Goal: Information Seeking & Learning: Learn about a topic

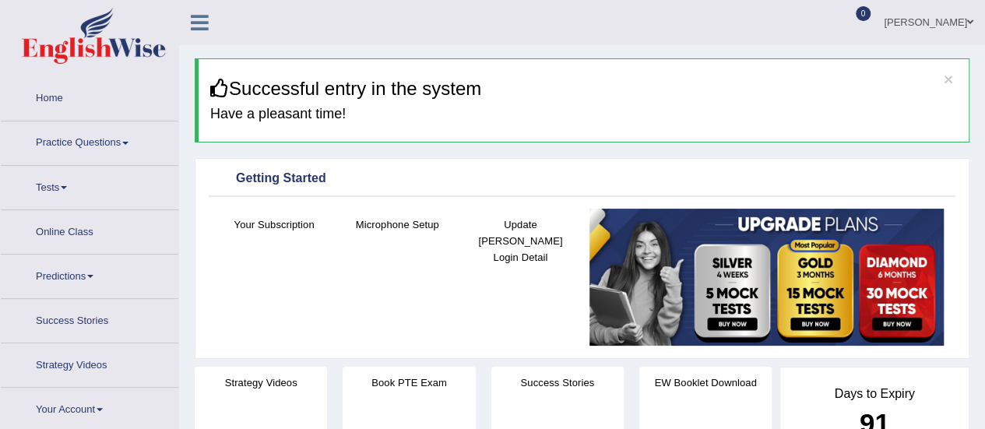
click at [87, 122] on link "Practice Questions" at bounding box center [90, 140] width 178 height 39
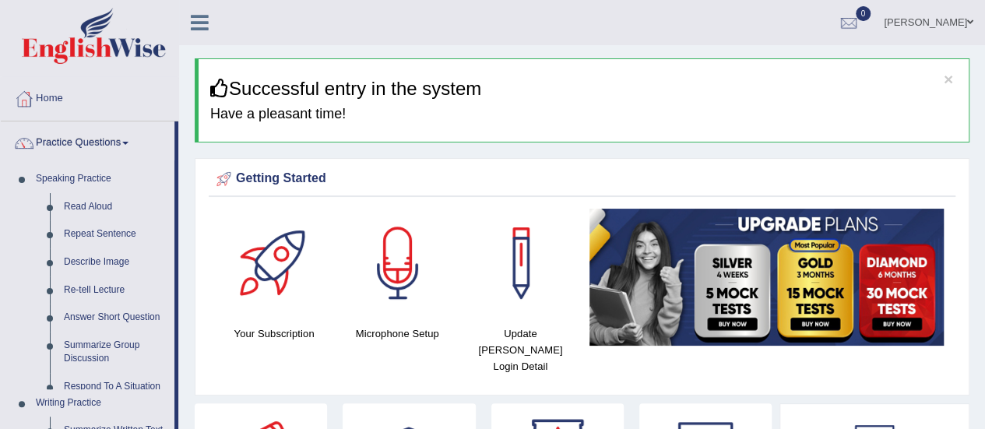
click at [112, 141] on link "Practice Questions" at bounding box center [88, 140] width 174 height 39
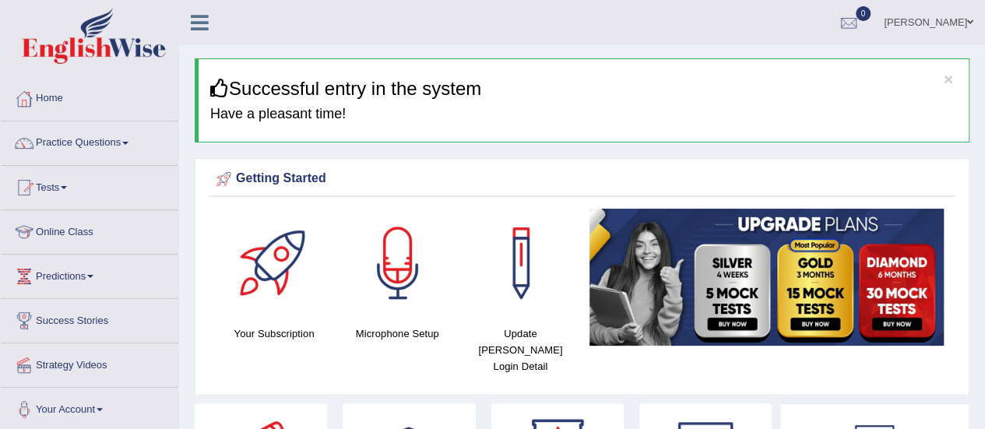
click at [112, 141] on link "Practice Questions" at bounding box center [90, 140] width 178 height 39
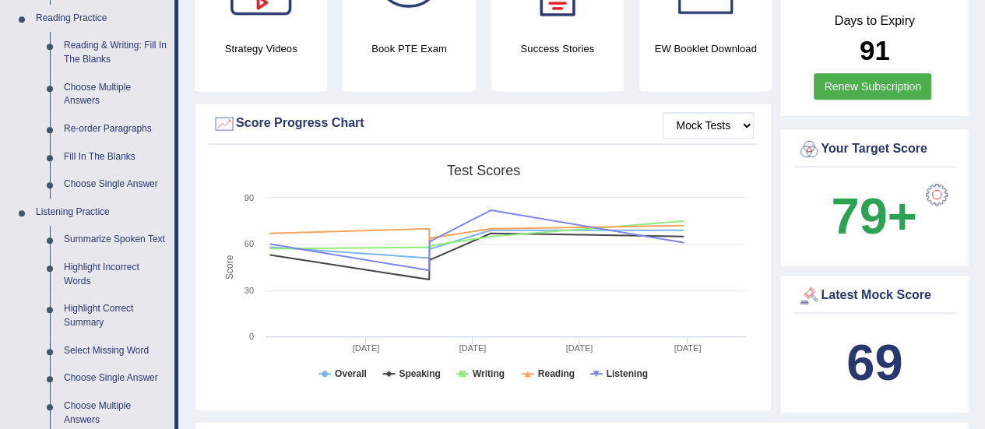
scroll to position [500, 0]
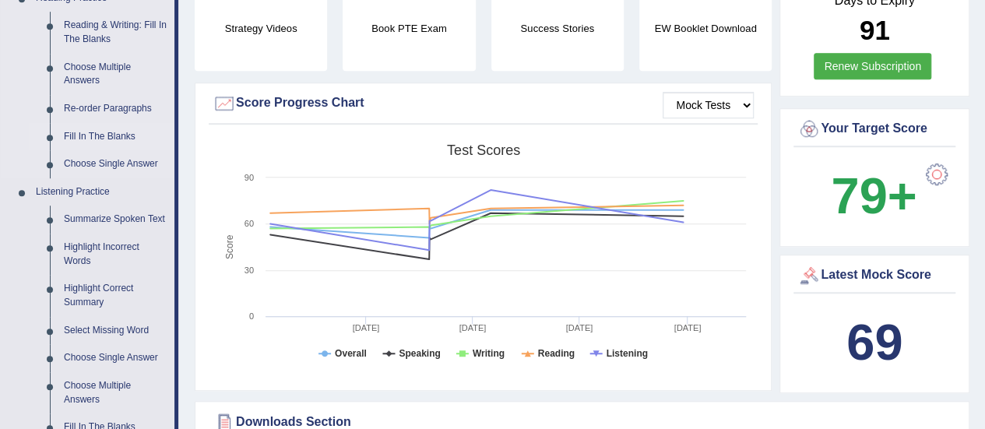
click at [86, 141] on link "Fill In The Blanks" at bounding box center [116, 137] width 118 height 28
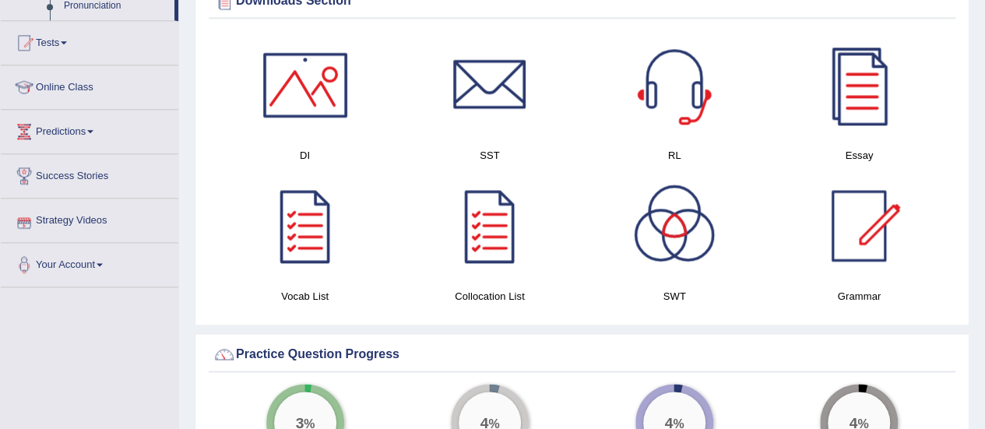
scroll to position [1012, 0]
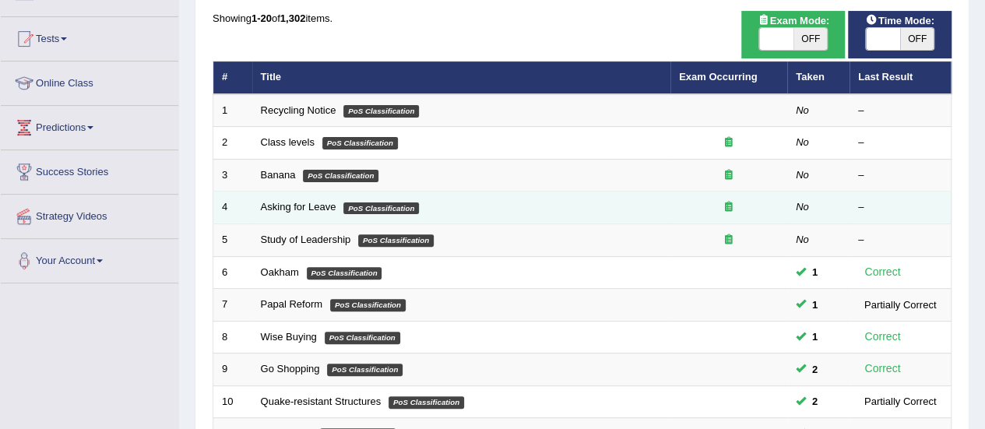
scroll to position [150, 0]
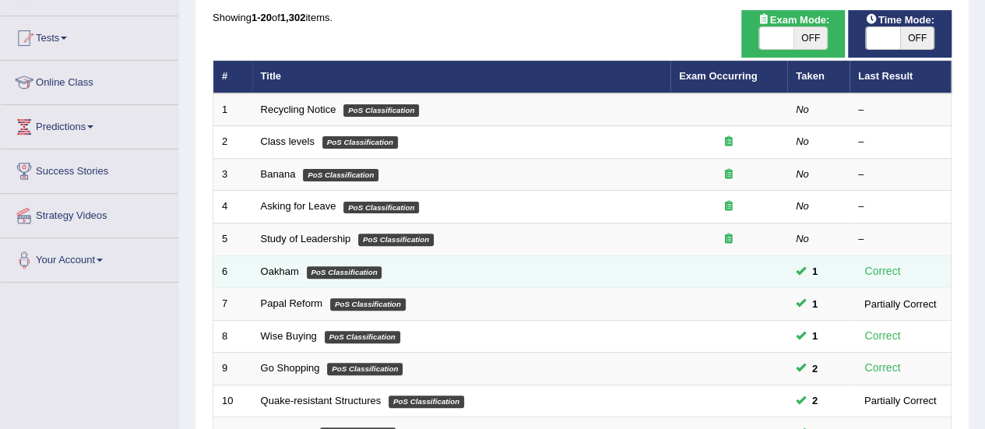
click at [489, 281] on td "Oakham PoS Classification" at bounding box center [461, 271] width 418 height 33
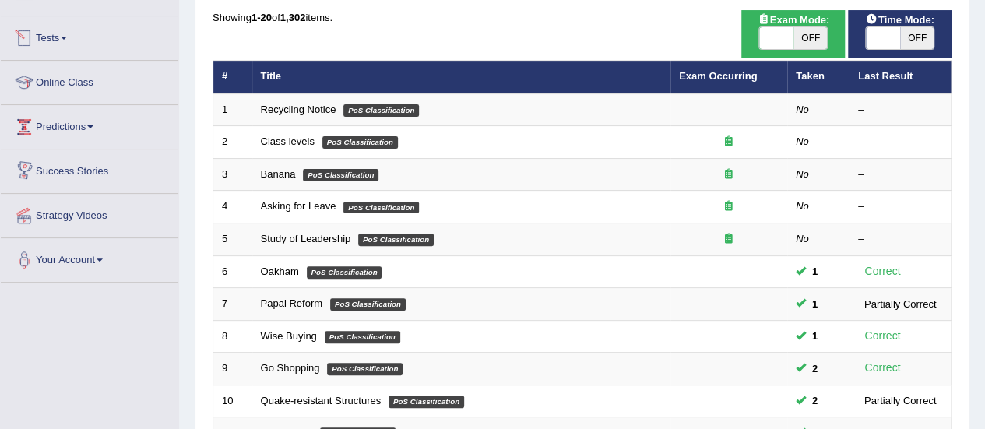
scroll to position [0, 0]
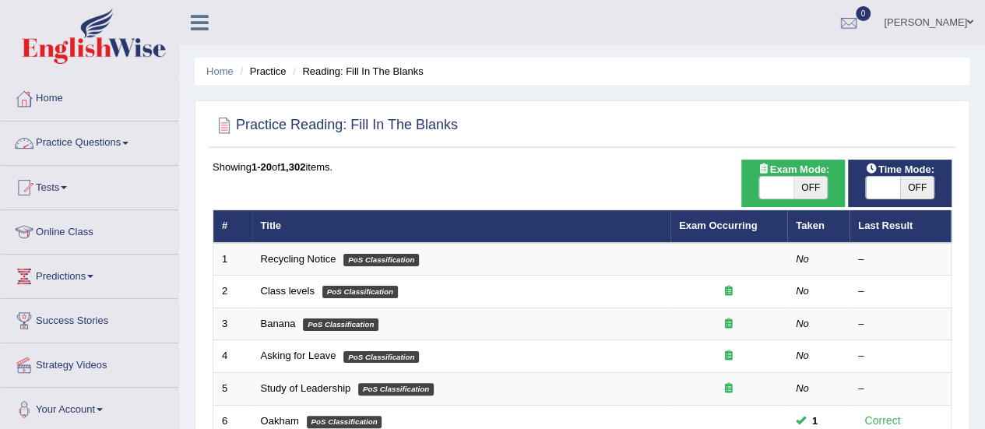
click at [89, 153] on link "Practice Questions" at bounding box center [90, 140] width 178 height 39
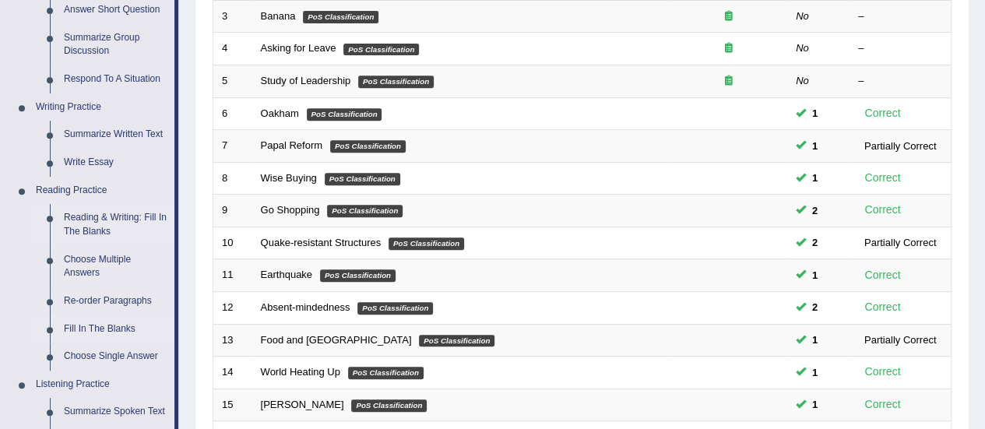
scroll to position [485, 0]
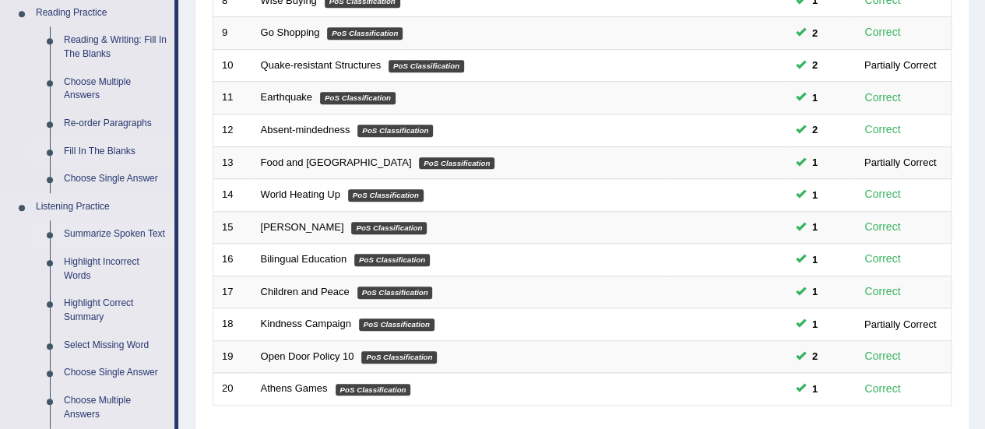
click at [73, 232] on link "Summarize Spoken Text" at bounding box center [116, 234] width 118 height 28
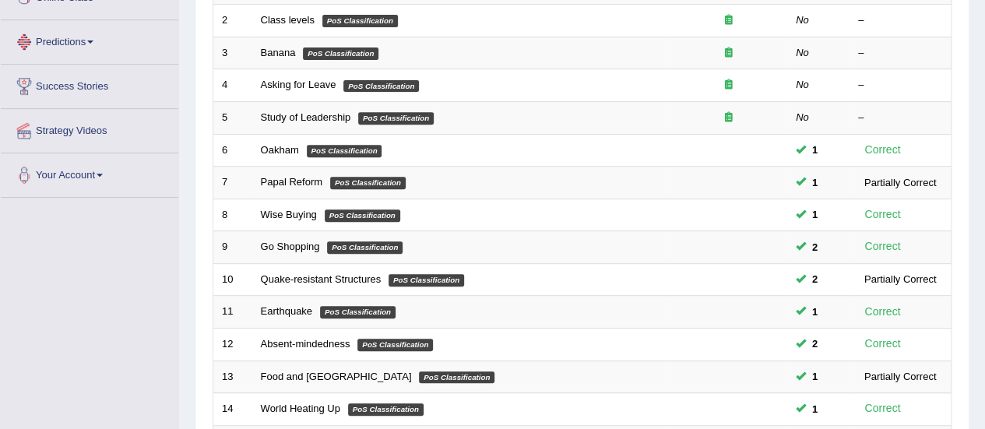
scroll to position [344, 0]
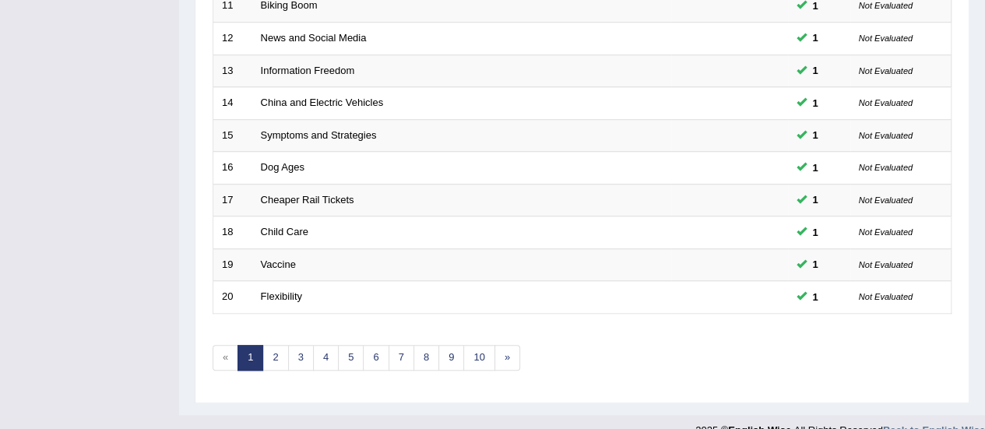
scroll to position [594, 0]
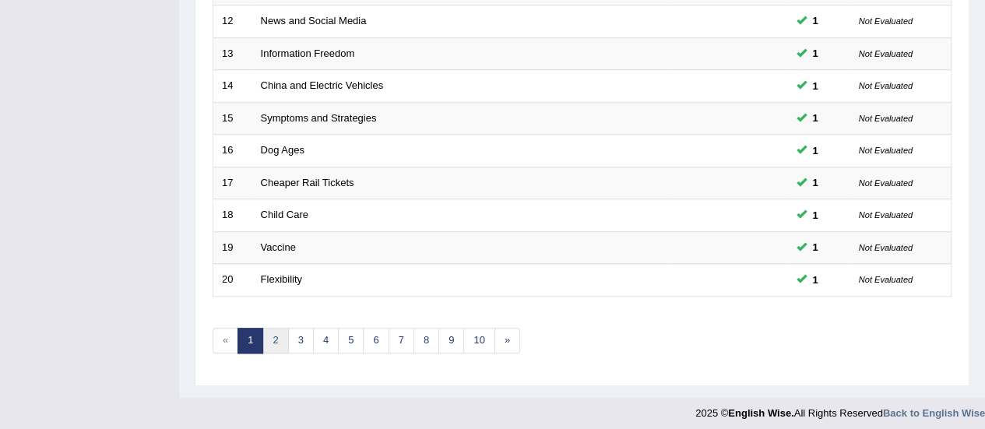
click at [277, 336] on link "2" at bounding box center [275, 341] width 26 height 26
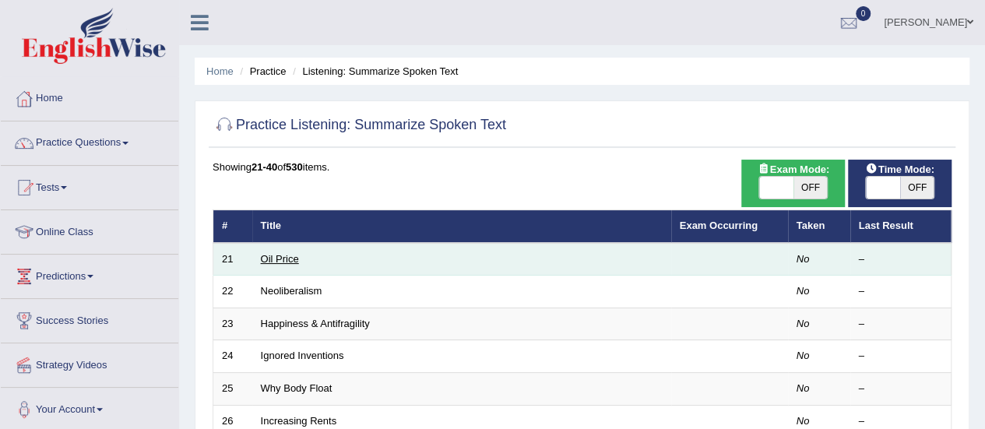
drag, startPoint x: 0, startPoint y: 0, endPoint x: 277, endPoint y: 259, distance: 379.1
click at [277, 259] on td "Oil Price" at bounding box center [461, 259] width 419 height 33
click at [277, 259] on link "Oil Price" at bounding box center [280, 259] width 38 height 12
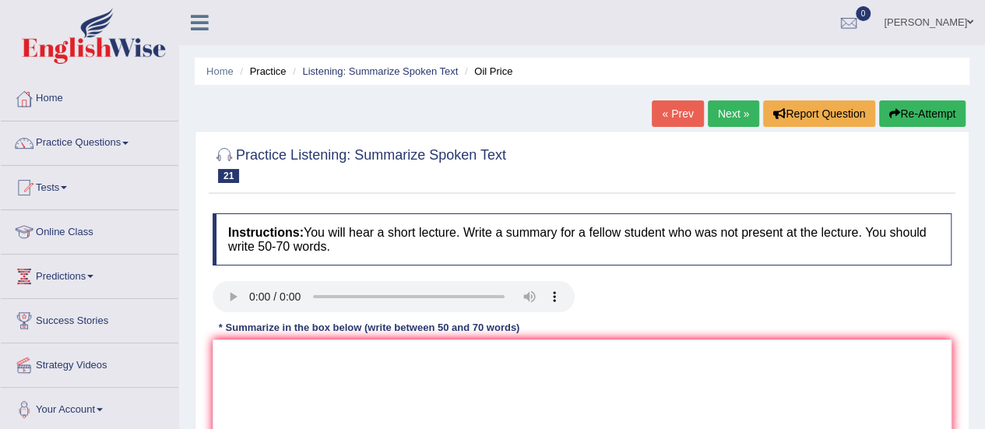
scroll to position [149, 0]
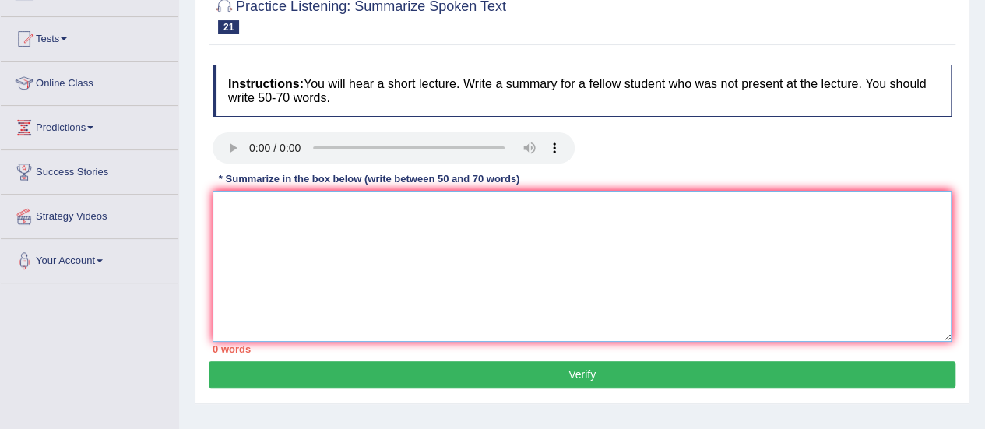
click at [259, 212] on textarea at bounding box center [582, 266] width 739 height 151
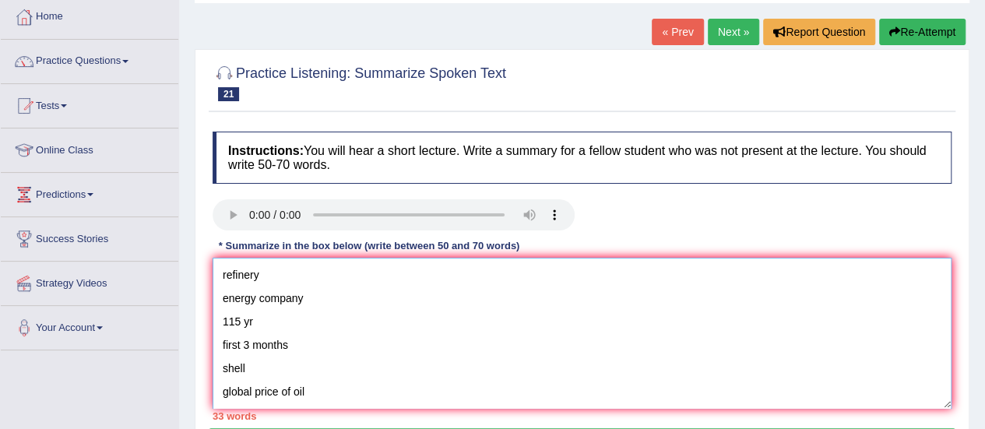
scroll to position [63, 0]
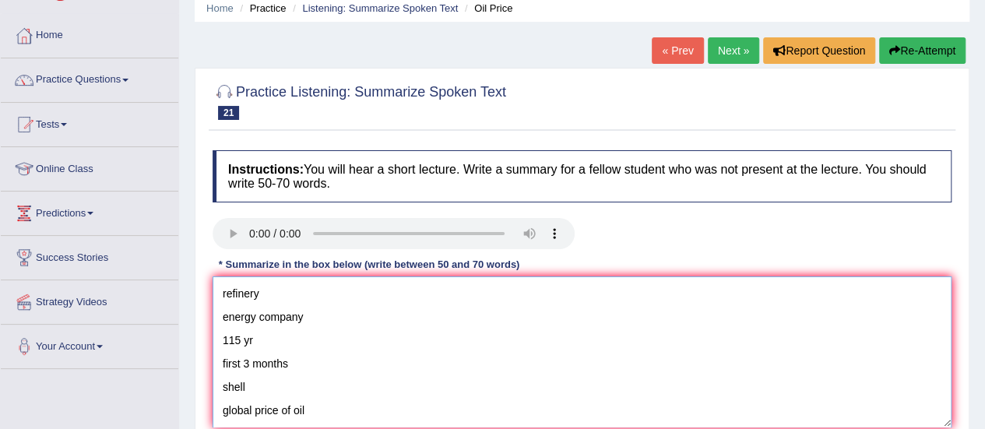
click at [223, 294] on textarea "refinery energy company 115 yr first 3 months shell global price of oil surged …" at bounding box center [582, 351] width 739 height 151
paste textarea "The speaker provided a comprehensive overview of [main topic], highlighting sev…"
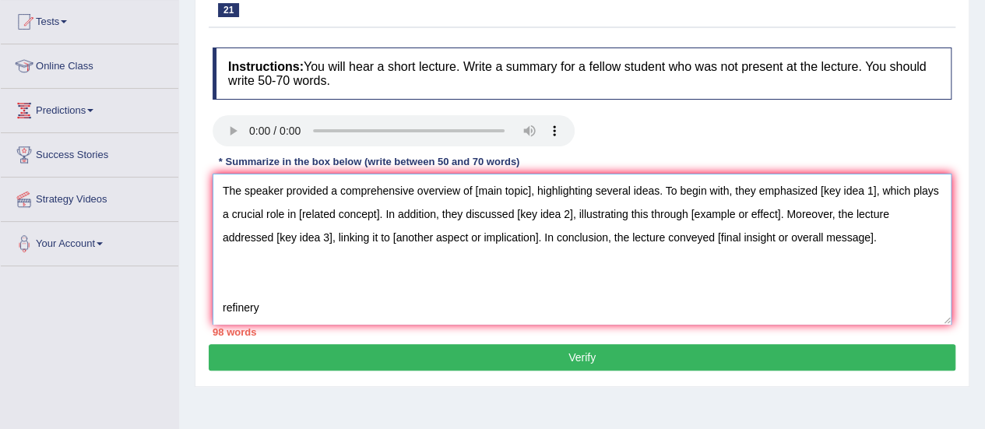
scroll to position [164, 0]
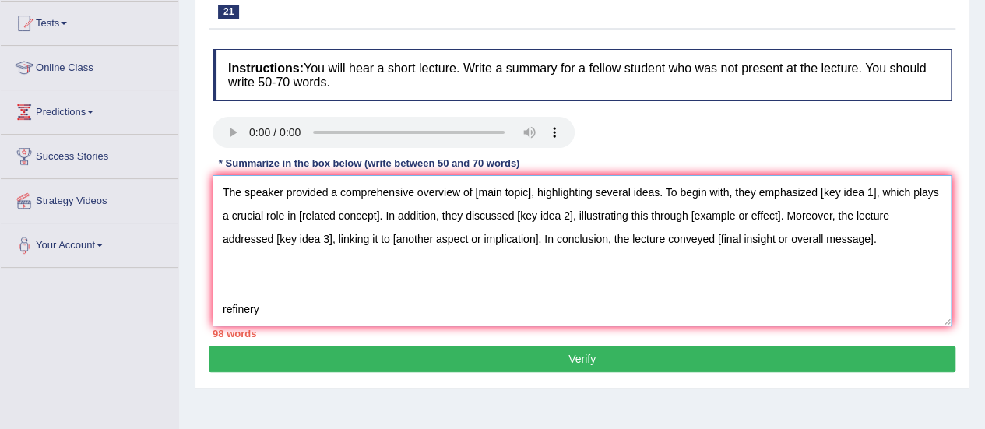
click at [534, 191] on textarea "The speaker provided a comprehensive overview of [main topic], highlighting sev…" at bounding box center [582, 250] width 739 height 151
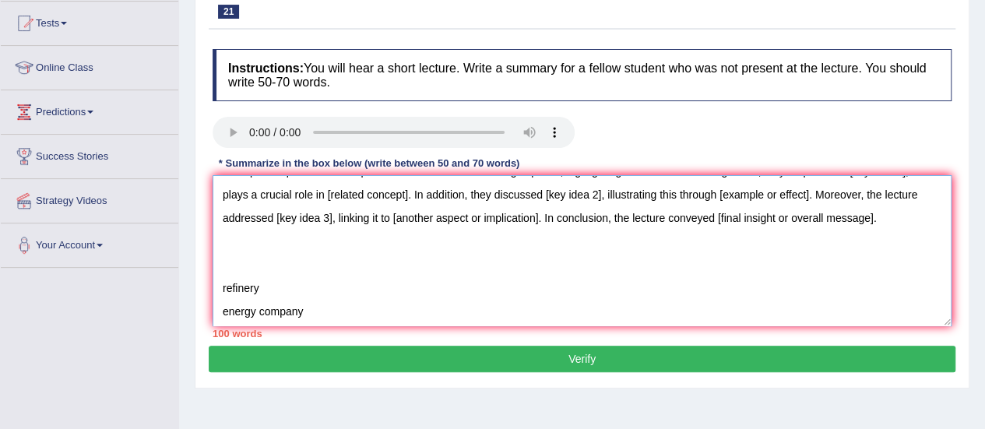
scroll to position [0, 0]
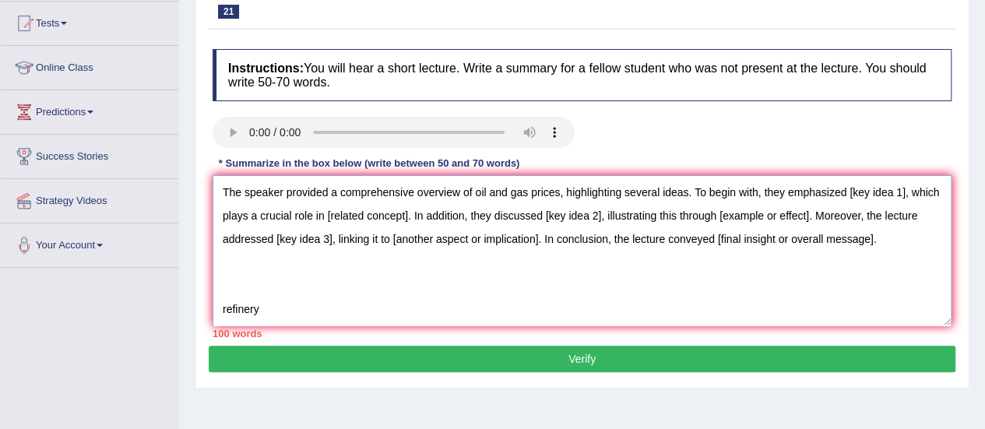
click at [905, 189] on textarea "The speaker provided a comprehensive overview of oil and gas prices, highlighti…" at bounding box center [582, 250] width 739 height 151
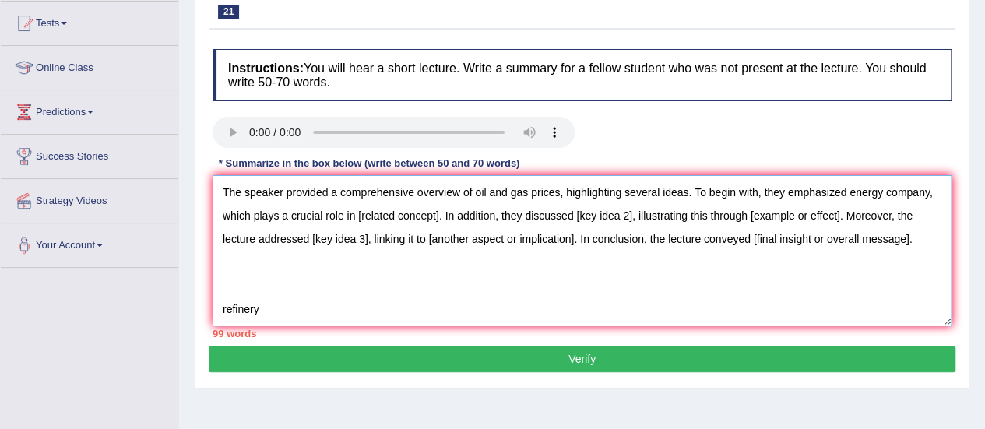
click at [484, 208] on textarea "The speaker provided a comprehensive overview of oil and gas prices, highlighti…" at bounding box center [582, 250] width 739 height 151
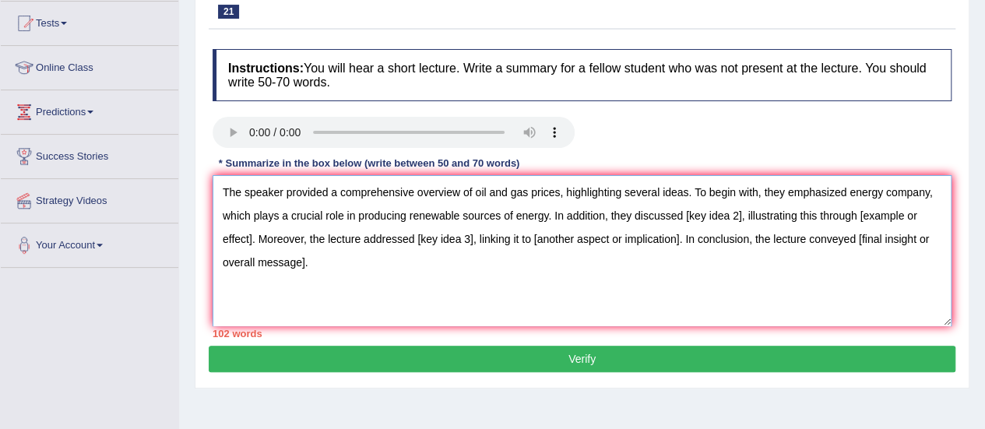
click at [790, 213] on textarea "The speaker provided a comprehensive overview of oil and gas prices, highlighti…" at bounding box center [582, 250] width 739 height 151
click at [351, 238] on textarea "The speaker provided a comprehensive overview of oil and gas prices, highlighti…" at bounding box center [582, 250] width 739 height 151
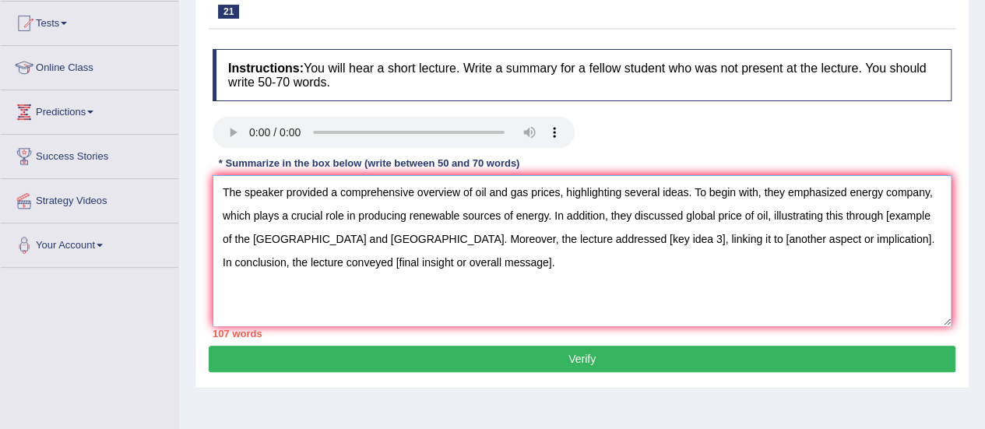
click at [266, 247] on textarea "The speaker provided a comprehensive overview of oil and gas prices, highlighti…" at bounding box center [582, 250] width 739 height 151
click at [694, 243] on textarea "The speaker provided a comprehensive overview of oil and gas prices, highlighti…" at bounding box center [582, 250] width 739 height 151
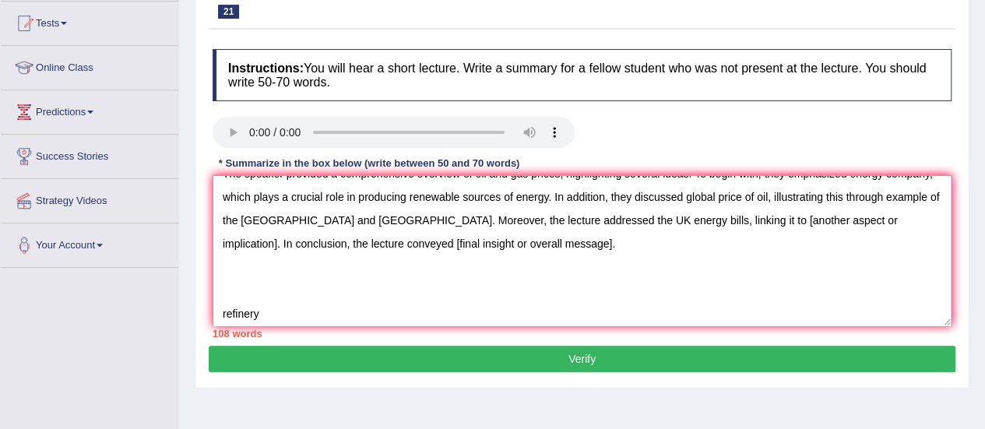
scroll to position [16, 0]
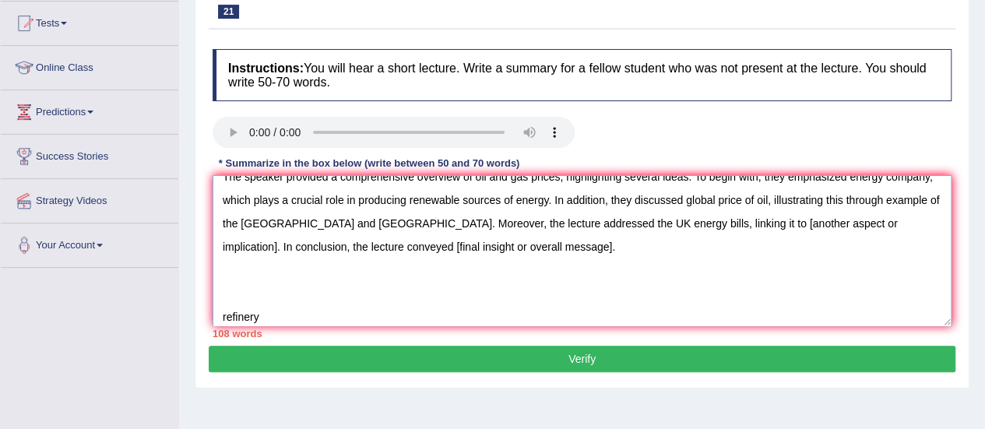
click at [275, 254] on textarea "The speaker provided a comprehensive overview of oil and gas prices, highlighti…" at bounding box center [582, 250] width 739 height 151
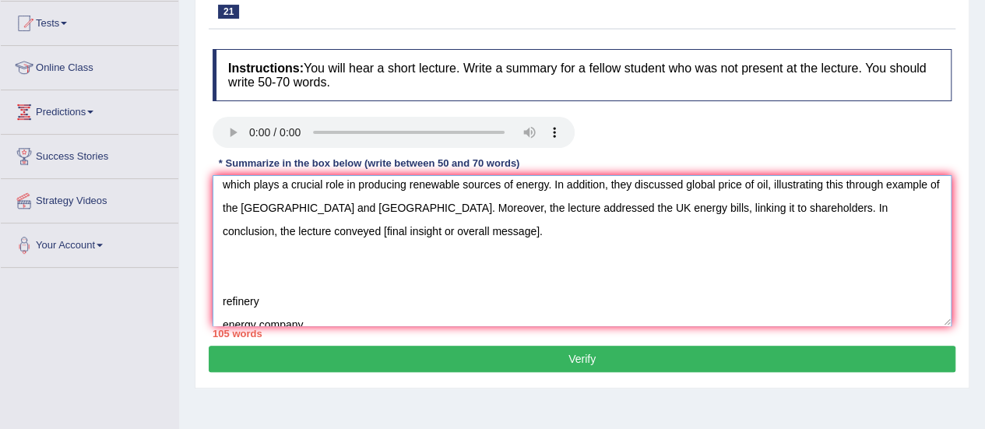
scroll to position [0, 0]
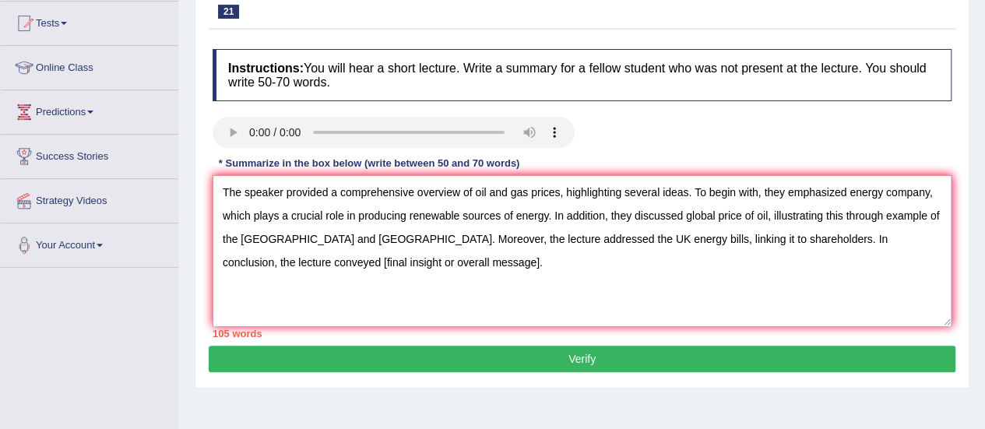
click at [481, 268] on textarea "The speaker provided a comprehensive overview of oil and gas prices, highlighti…" at bounding box center [582, 250] width 739 height 151
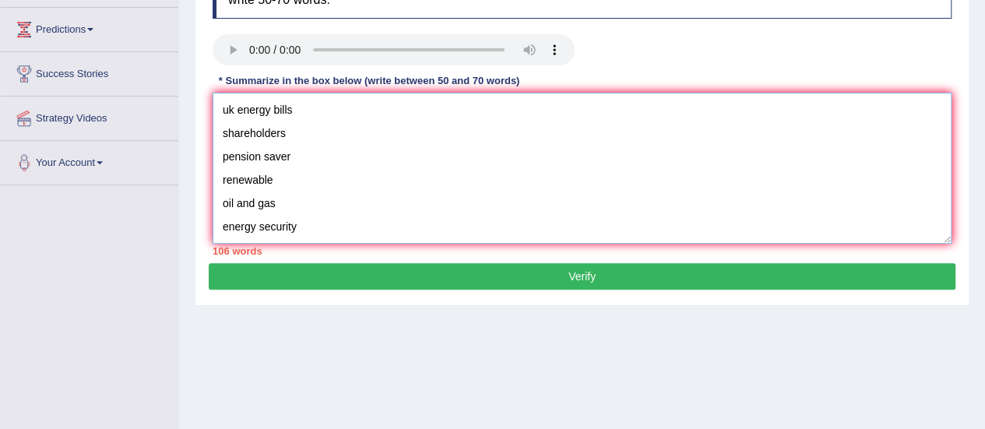
scroll to position [252, 0]
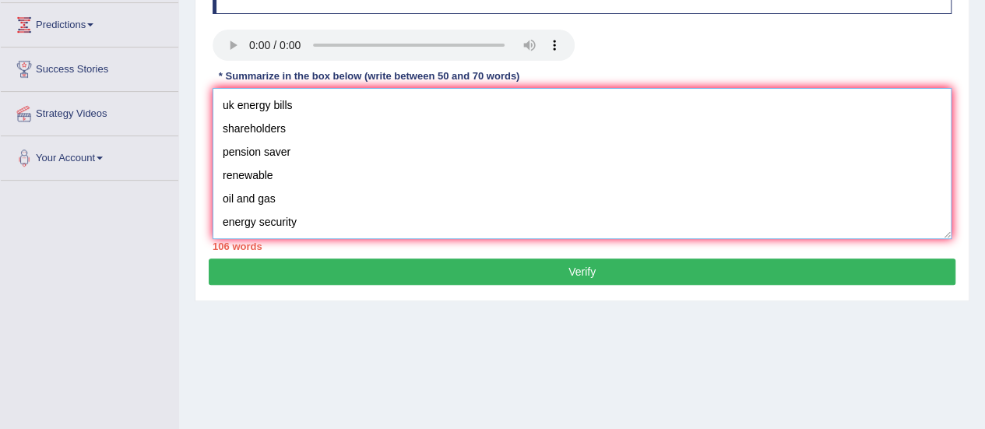
click at [308, 214] on textarea "The speaker provided a comprehensive overview of oil and gas prices, highlighti…" at bounding box center [582, 163] width 739 height 151
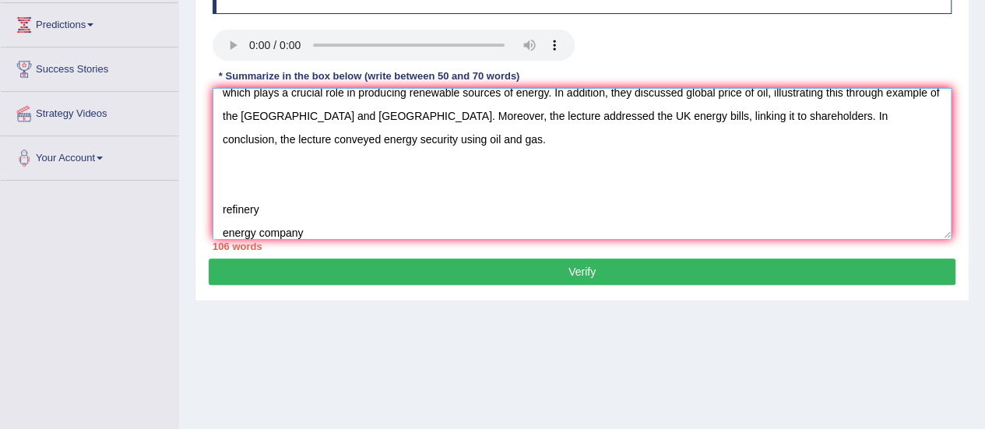
scroll to position [0, 0]
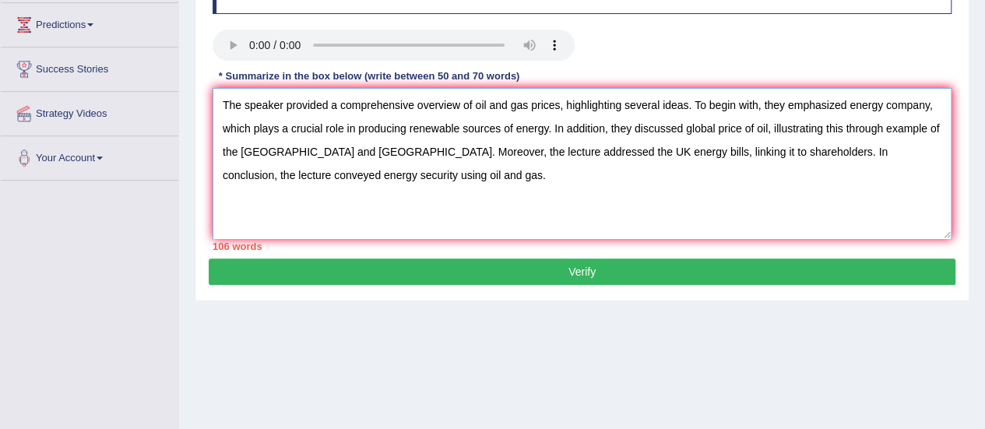
drag, startPoint x: 308, startPoint y: 214, endPoint x: 206, endPoint y: 77, distance: 170.9
click at [206, 77] on div "Practice Listening: Summarize Spoken Text 21 Oil Price Instructions: You will h…" at bounding box center [582, 90] width 775 height 422
click at [269, 204] on textarea "The speaker provided a comprehensive overview of oil and gas prices, highlighti…" at bounding box center [582, 163] width 739 height 151
drag, startPoint x: 304, startPoint y: 199, endPoint x: 244, endPoint y: 213, distance: 61.8
click at [244, 213] on textarea "The speaker provided a comprehensive overview of oil and gas prices, highlighti…" at bounding box center [582, 163] width 739 height 151
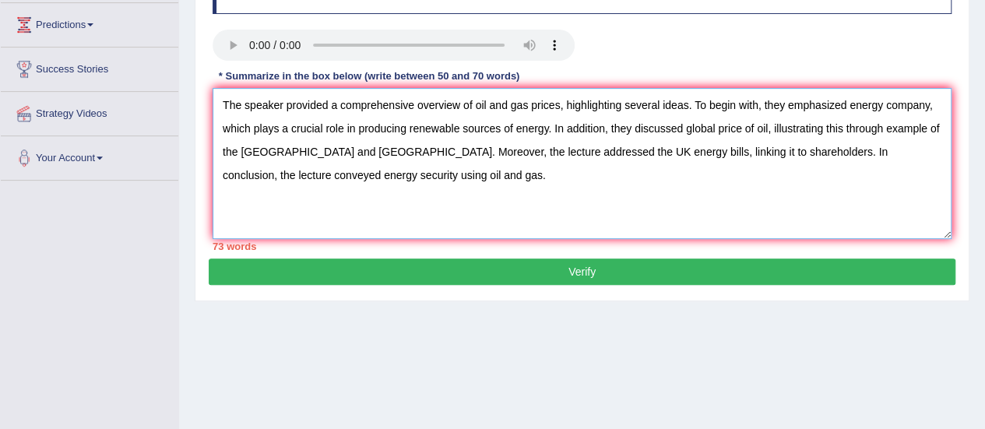
click at [698, 108] on textarea "The speaker provided a comprehensive overview of oil and gas prices, highlighti…" at bounding box center [582, 163] width 739 height 151
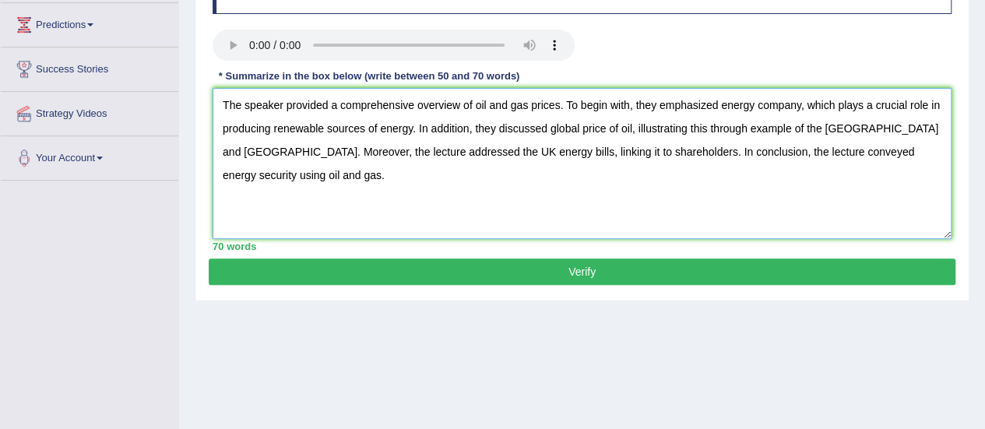
type textarea "The speaker provided a comprehensive overview of oil and gas prices. To begin w…"
click at [567, 269] on button "Verify" at bounding box center [582, 272] width 747 height 26
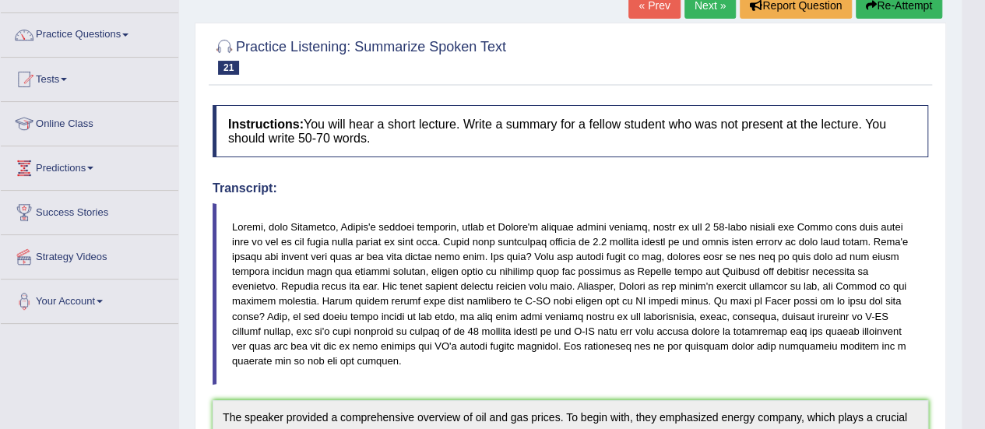
scroll to position [58, 0]
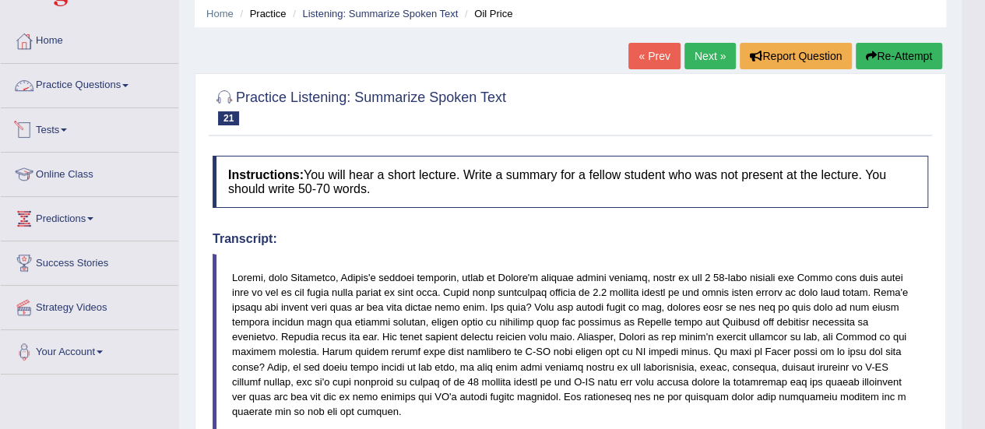
click at [54, 84] on link "Practice Questions" at bounding box center [90, 83] width 178 height 39
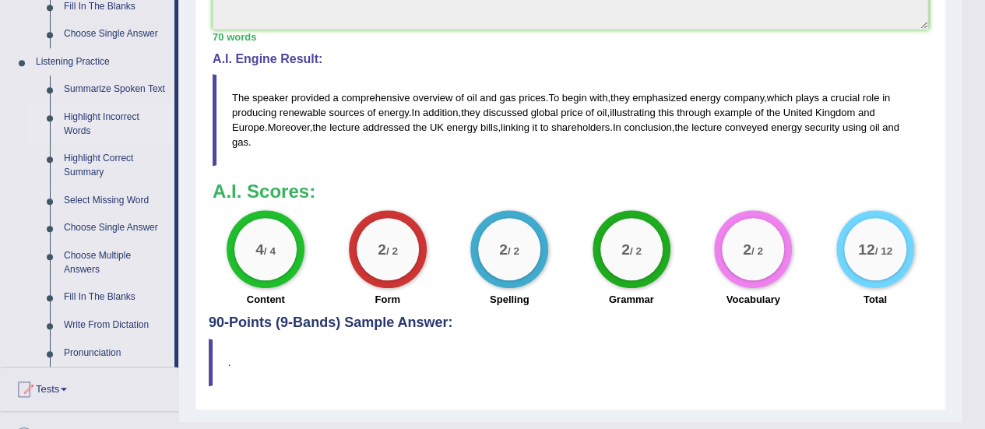
scroll to position [631, 0]
click at [86, 288] on link "Fill In The Blanks" at bounding box center [116, 297] width 118 height 28
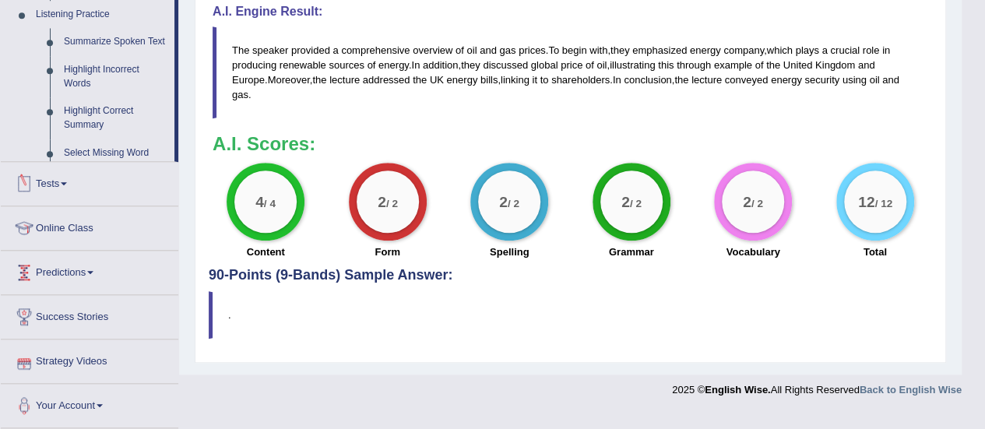
scroll to position [658, 0]
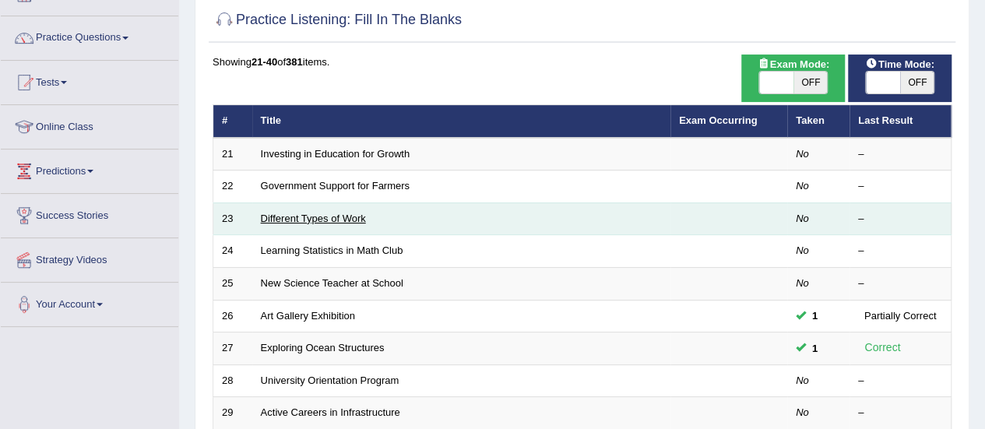
click at [350, 213] on link "Different Types of Work" at bounding box center [313, 219] width 105 height 12
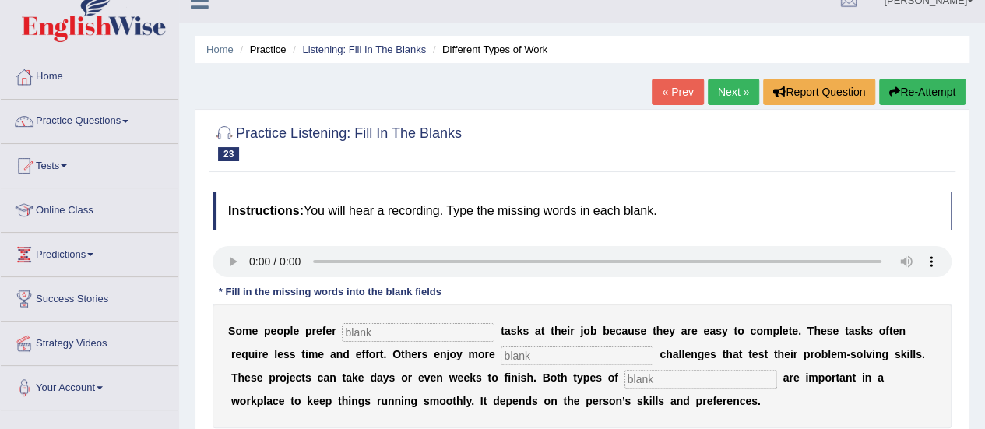
click at [727, 83] on link "Next »" at bounding box center [733, 92] width 51 height 26
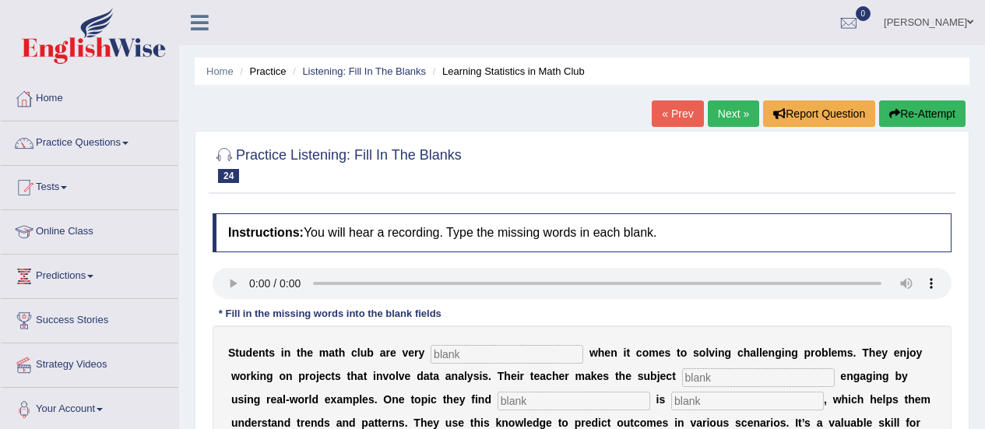
scroll to position [58, 0]
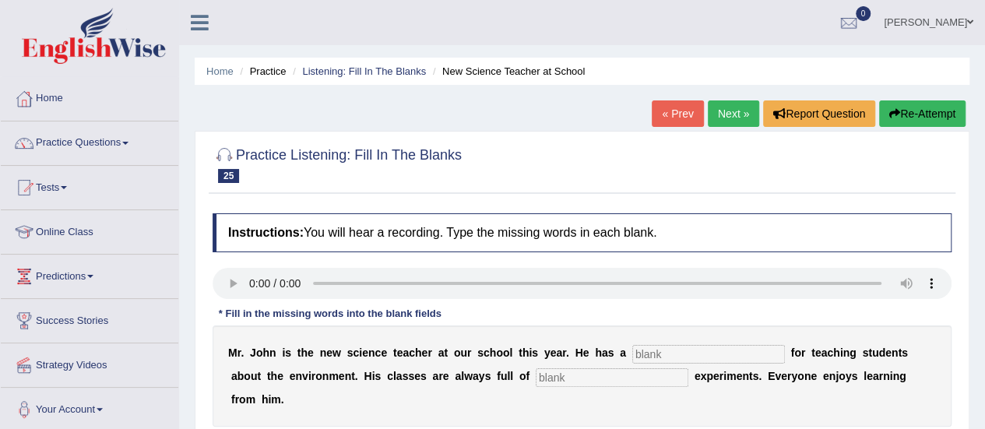
click at [738, 107] on link "Next »" at bounding box center [733, 113] width 51 height 26
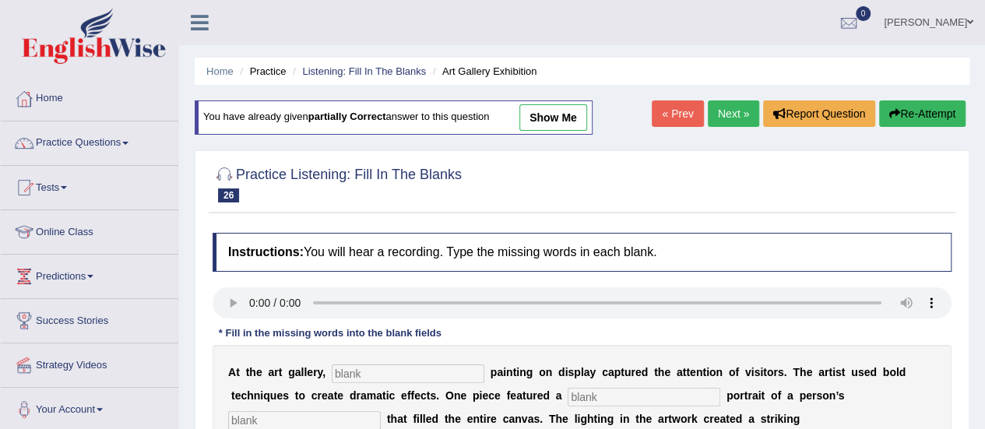
click at [708, 117] on link "Next »" at bounding box center [733, 113] width 51 height 26
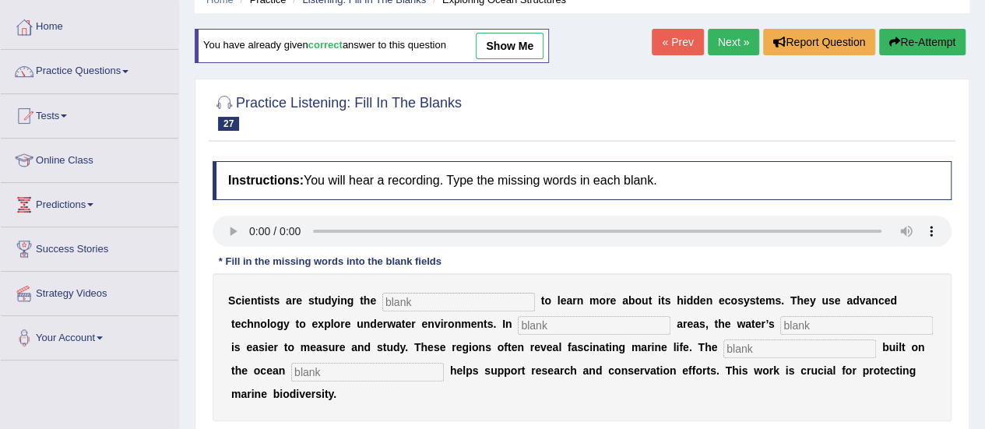
click at [744, 46] on link "Next »" at bounding box center [733, 42] width 51 height 26
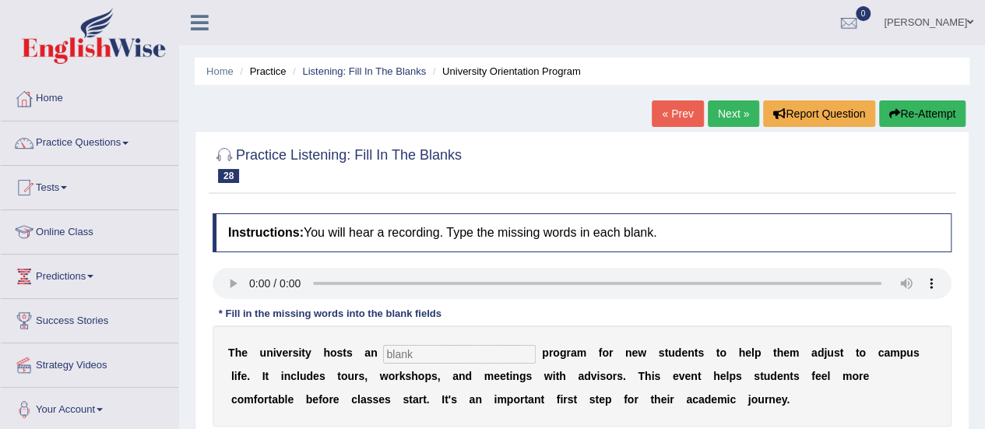
click at [733, 114] on link "Next »" at bounding box center [733, 113] width 51 height 26
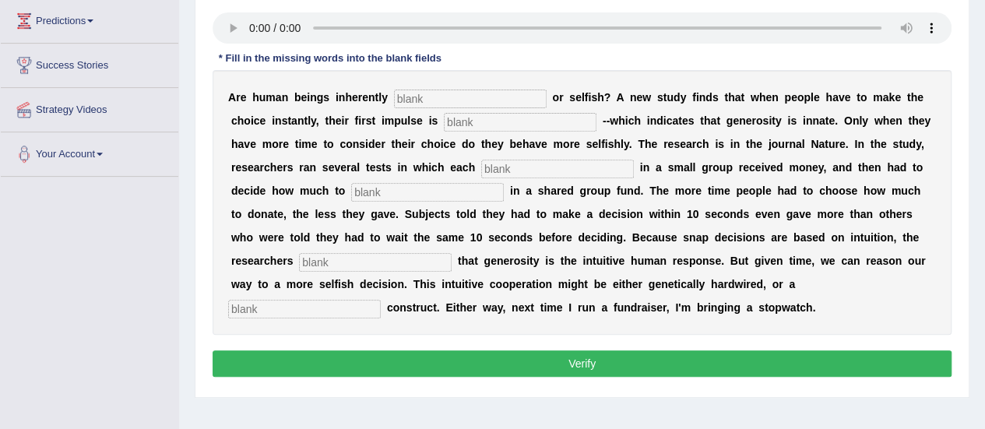
scroll to position [255, 0]
click at [444, 97] on input "text" at bounding box center [470, 99] width 153 height 19
click at [470, 123] on input "text" at bounding box center [520, 122] width 153 height 19
type input "indicate"
click at [489, 90] on input "text" at bounding box center [470, 99] width 153 height 19
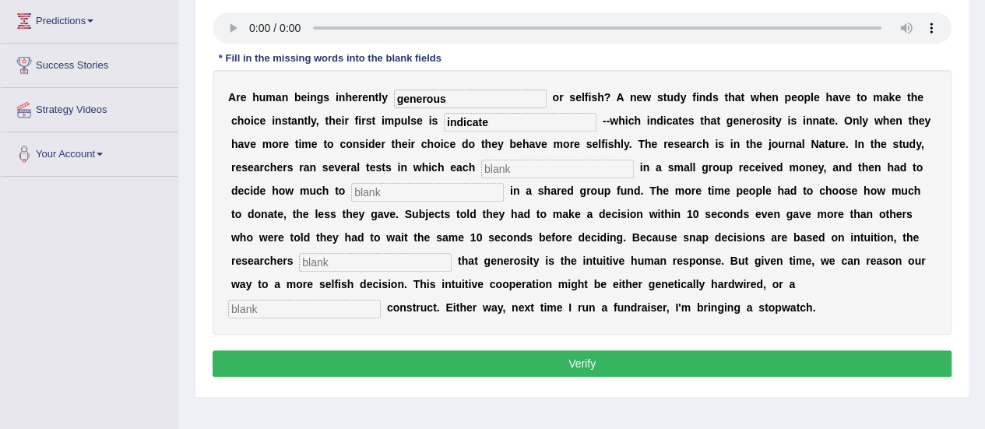
type input "generous"
click at [435, 188] on input "text" at bounding box center [427, 192] width 153 height 19
type input "donate"
click at [518, 261] on b "o" at bounding box center [517, 261] width 7 height 12
click at [450, 123] on input "indicate" at bounding box center [520, 122] width 153 height 19
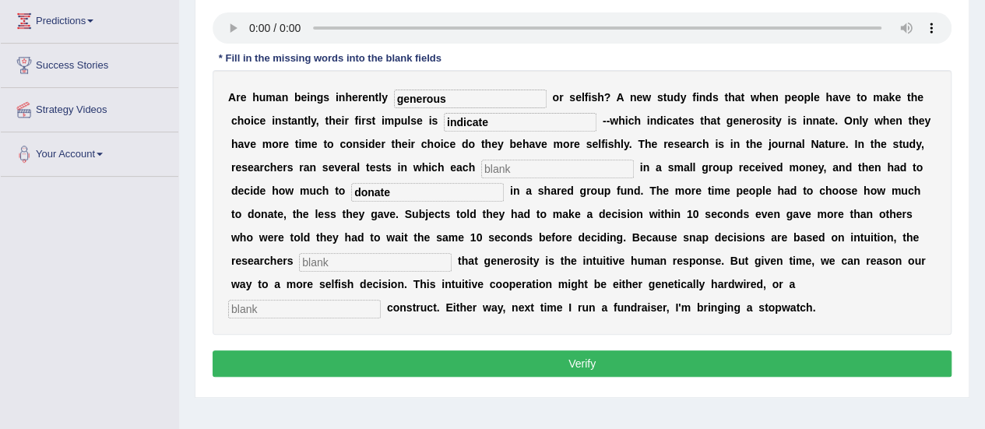
click at [450, 123] on input "indicate" at bounding box center [520, 122] width 153 height 19
click at [508, 170] on input "text" at bounding box center [557, 169] width 153 height 19
click at [370, 192] on input "donate" at bounding box center [427, 192] width 153 height 19
type input "initiate"
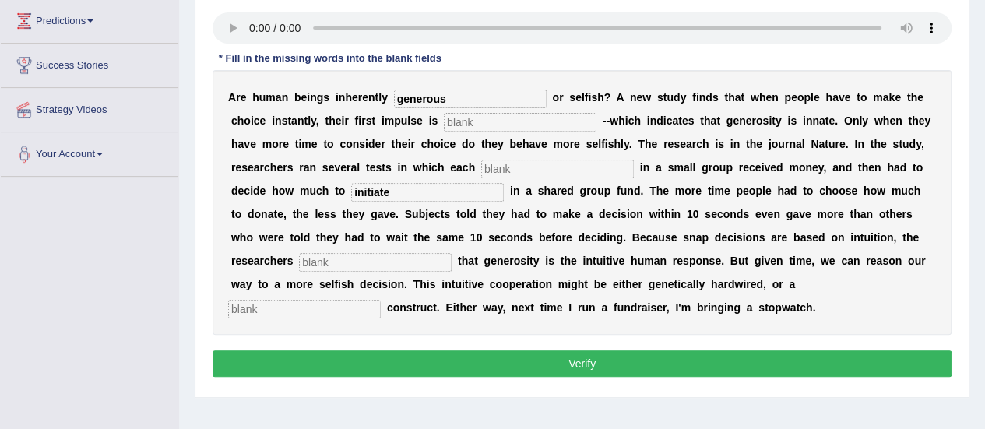
click at [379, 255] on input "text" at bounding box center [375, 262] width 153 height 19
click at [299, 308] on input "text" at bounding box center [304, 309] width 153 height 19
type input "cultural"
click at [481, 364] on button "Verify" at bounding box center [582, 363] width 739 height 26
click at [482, 116] on input "text" at bounding box center [520, 122] width 153 height 19
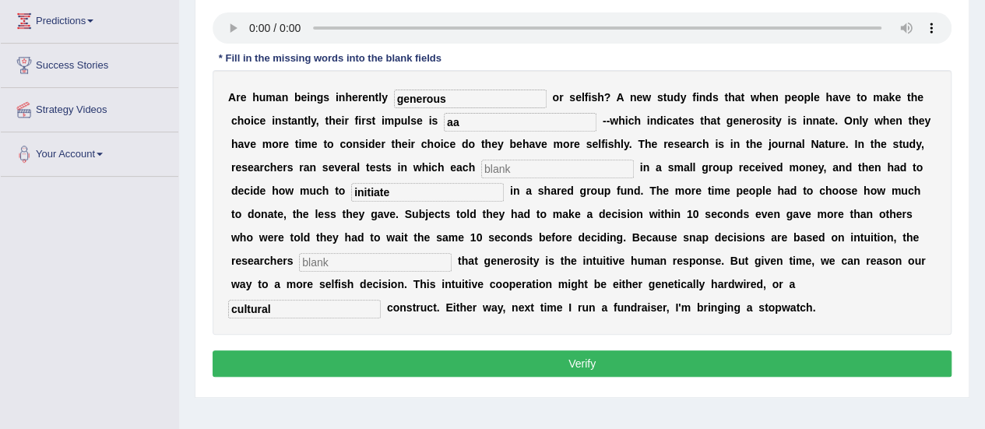
type input "aa"
click at [509, 161] on input "a" at bounding box center [557, 169] width 153 height 19
type input "aa"
click at [360, 261] on input "a" at bounding box center [375, 262] width 153 height 19
type input "aa"
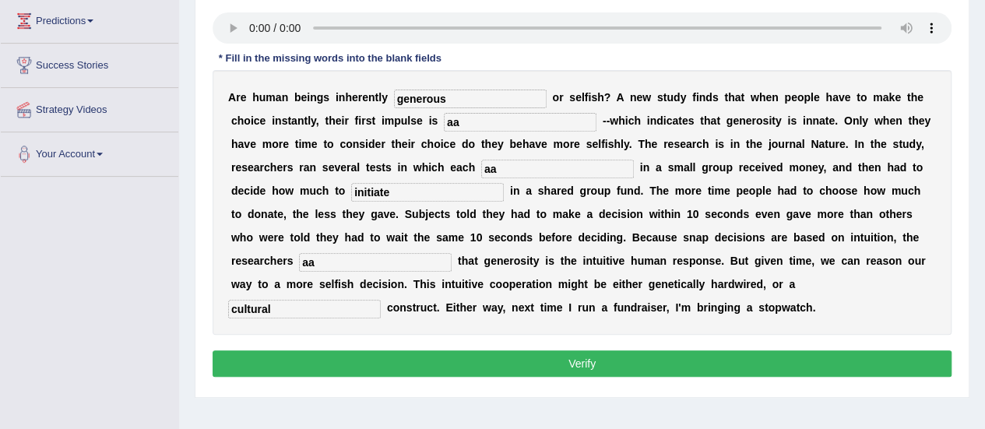
click at [475, 357] on button "Verify" at bounding box center [582, 363] width 739 height 26
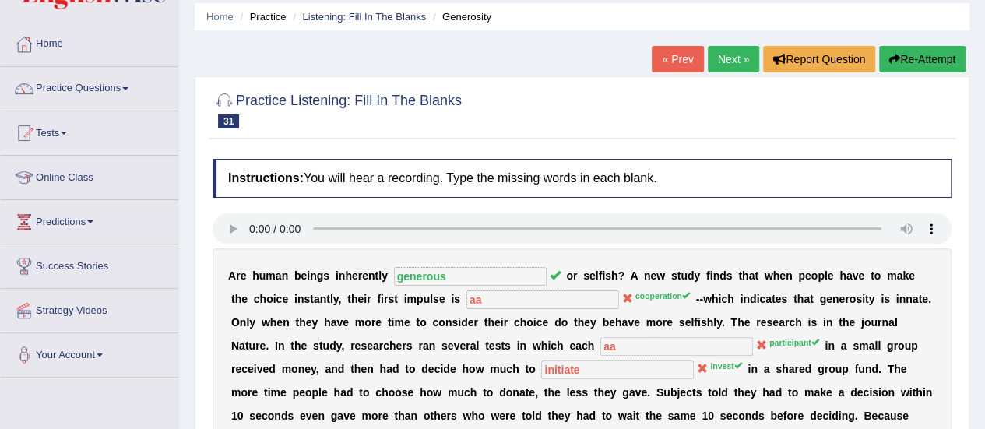
scroll to position [53, 0]
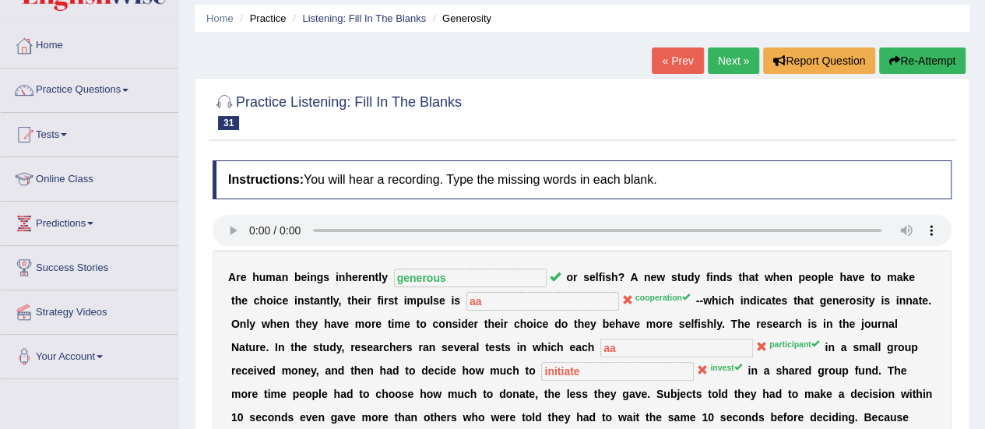
click at [715, 69] on link "Next »" at bounding box center [733, 61] width 51 height 26
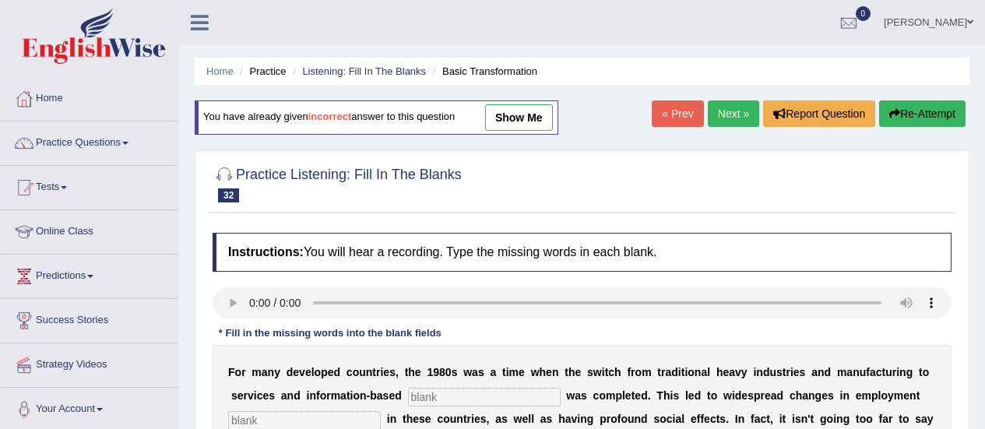
scroll to position [94, 0]
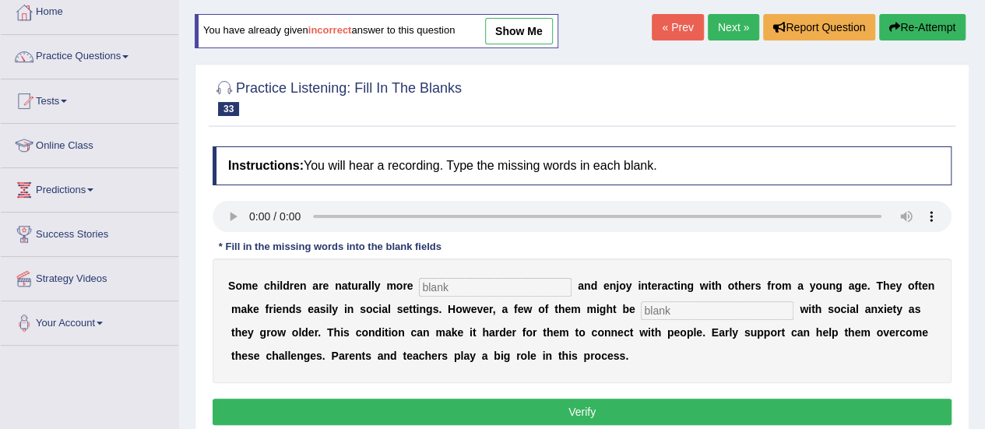
click at [727, 23] on link "Next »" at bounding box center [733, 27] width 51 height 26
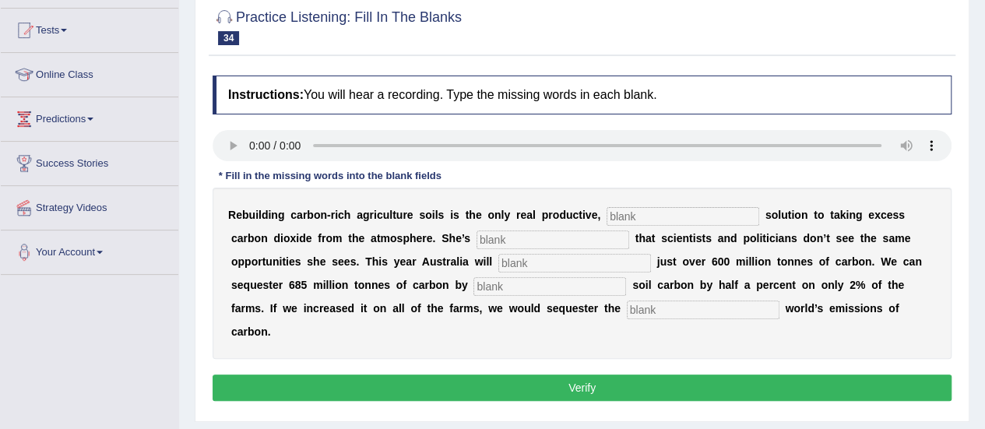
click at [655, 214] on input "text" at bounding box center [683, 216] width 153 height 19
type input "pr"
click at [512, 239] on input "text" at bounding box center [553, 240] width 153 height 19
type input "fr"
click at [518, 259] on input "text" at bounding box center [574, 263] width 153 height 19
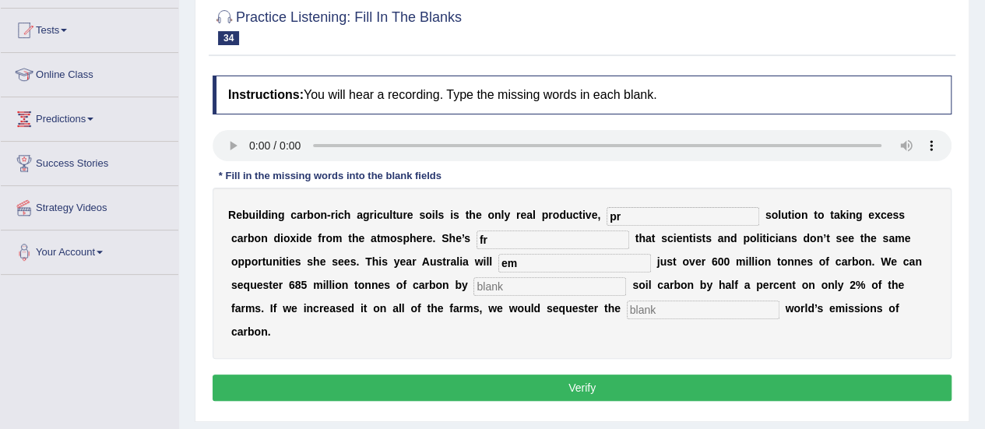
type input "em"
click at [512, 289] on input "text" at bounding box center [550, 286] width 153 height 19
type input "in"
click at [695, 312] on input "text" at bounding box center [703, 310] width 153 height 19
type input "wh"
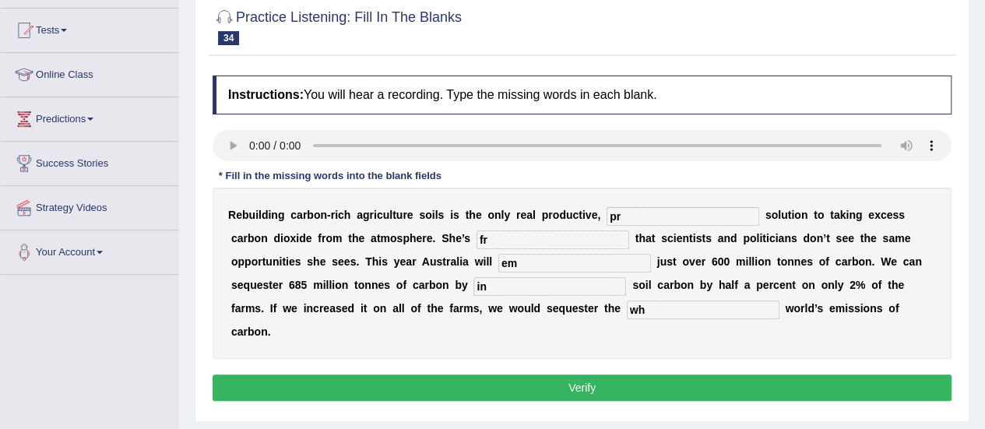
click at [646, 216] on input "pr" at bounding box center [683, 216] width 153 height 19
click at [632, 213] on input "pr" at bounding box center [683, 216] width 153 height 19
type input "permanent"
click at [561, 241] on input "fr" at bounding box center [553, 240] width 153 height 19
type input "frustrated"
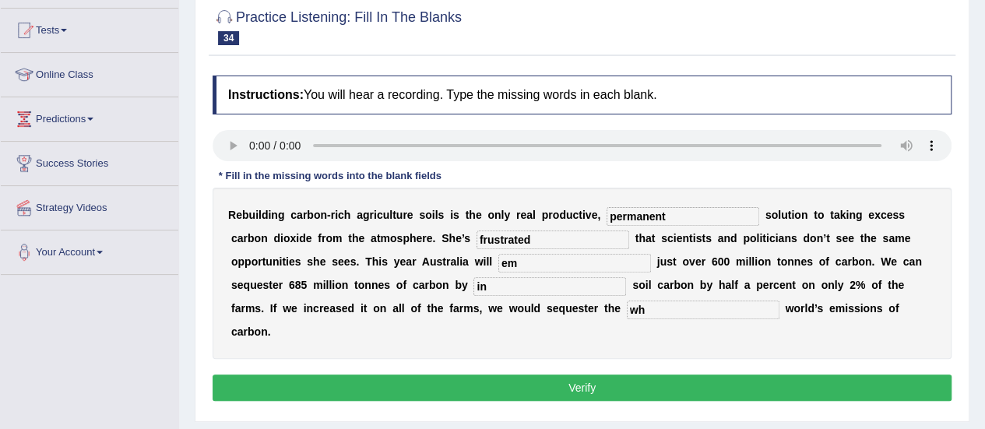
click at [545, 267] on input "em" at bounding box center [574, 263] width 153 height 19
type input "emit"
click at [519, 285] on input "in" at bounding box center [550, 286] width 153 height 19
click at [514, 277] on input "in" at bounding box center [550, 286] width 153 height 19
type input "increasing"
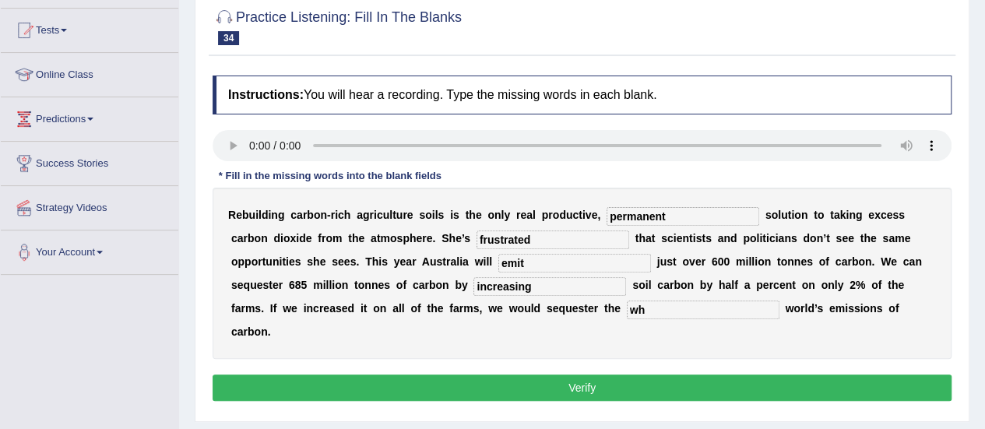
click at [652, 308] on input "wh" at bounding box center [703, 310] width 153 height 19
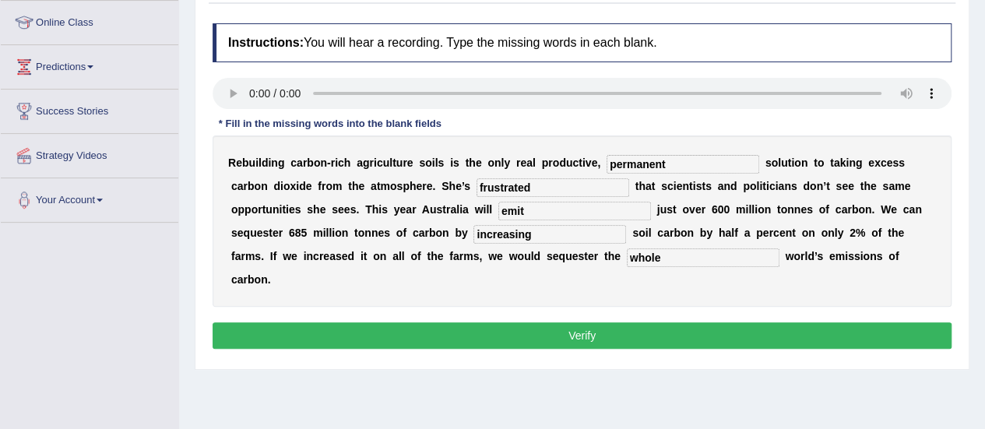
type input "whole"
click at [617, 327] on button "Verify" at bounding box center [582, 335] width 739 height 26
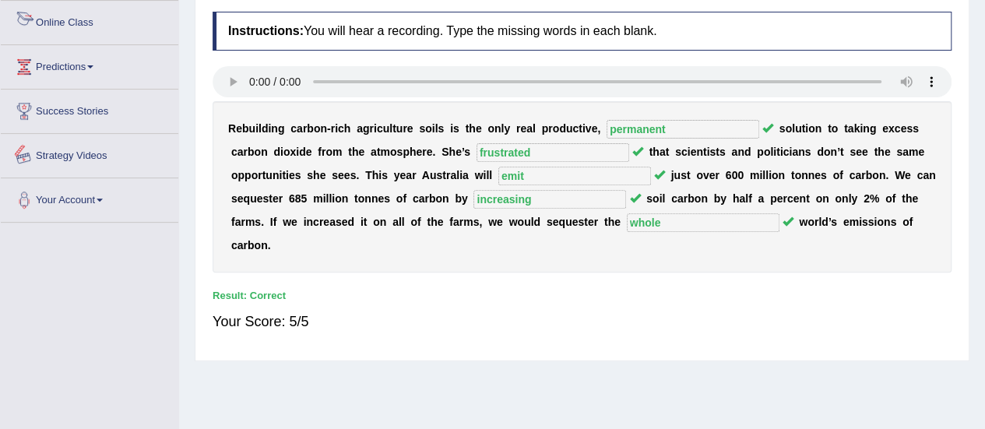
scroll to position [0, 0]
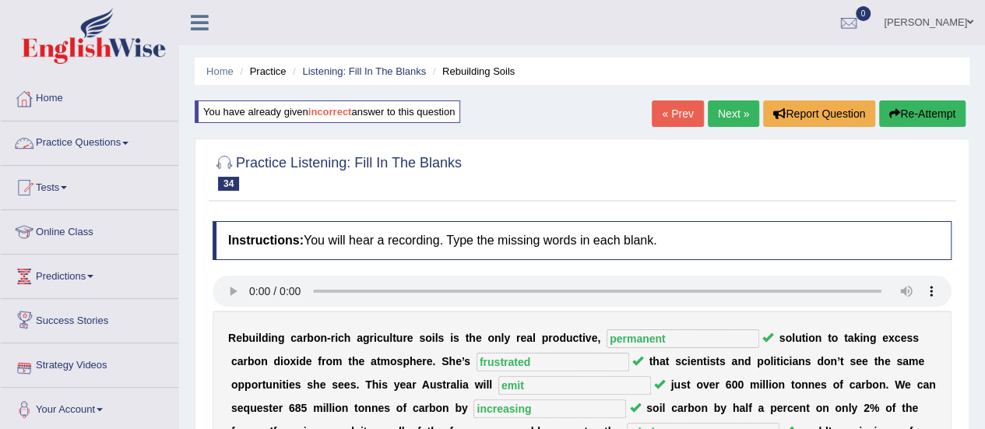
click at [127, 147] on link "Practice Questions" at bounding box center [90, 140] width 178 height 39
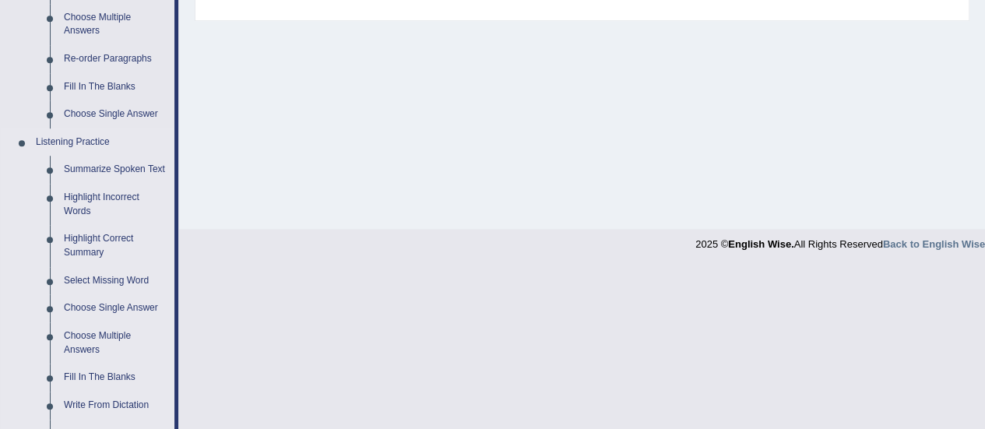
scroll to position [559, 0]
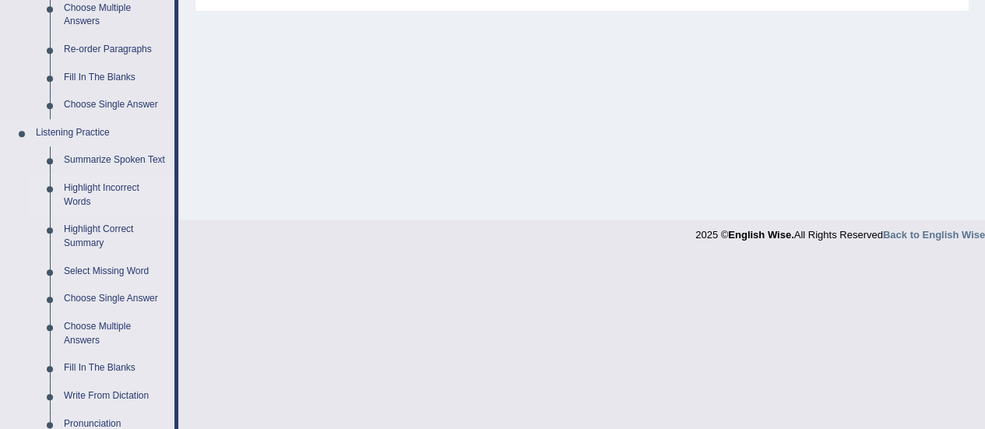
click at [88, 198] on link "Highlight Incorrect Words" at bounding box center [116, 194] width 118 height 41
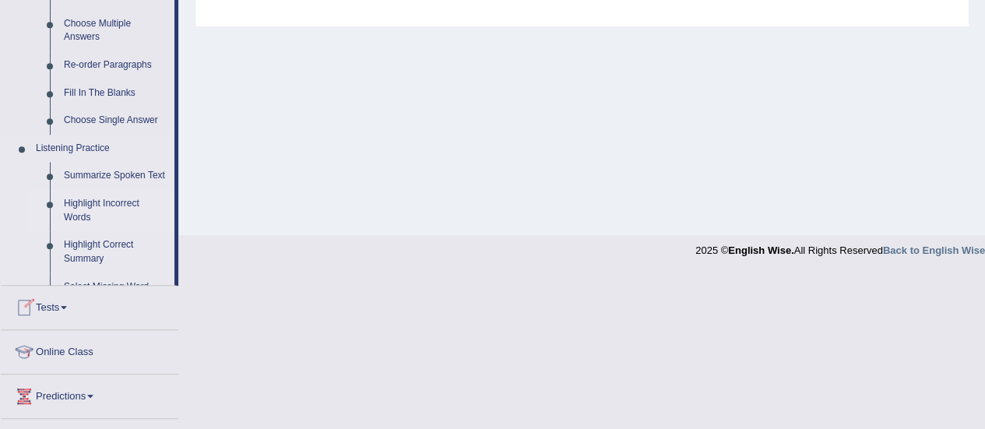
scroll to position [664, 0]
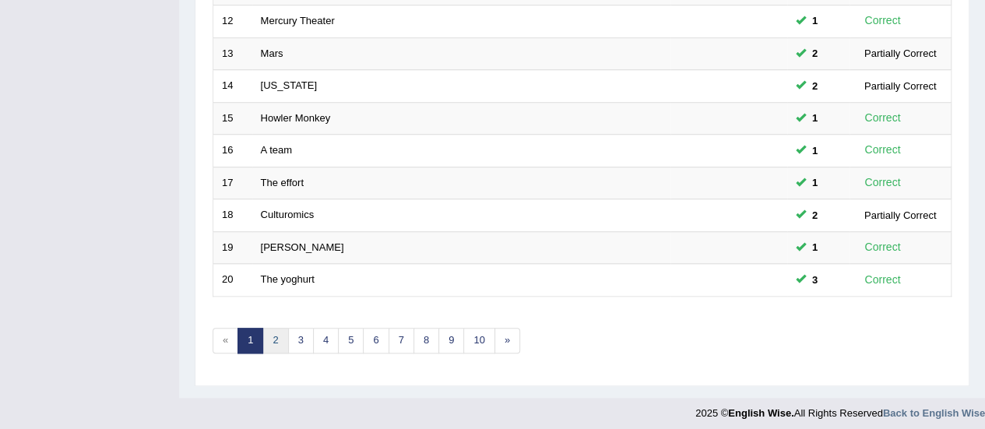
click at [277, 335] on link "2" at bounding box center [275, 341] width 26 height 26
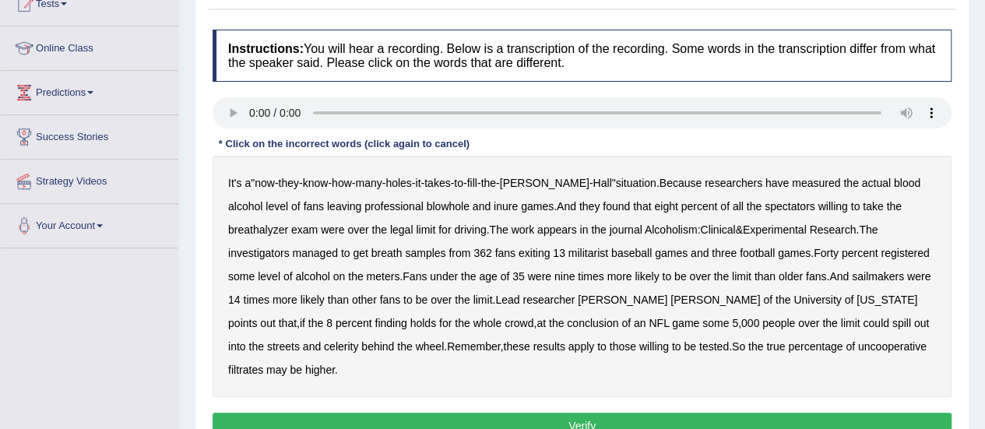
click at [427, 200] on b "blowhole" at bounding box center [448, 206] width 43 height 12
click at [494, 208] on b "inure" at bounding box center [506, 206] width 24 height 12
click at [569, 255] on b "militarist" at bounding box center [589, 253] width 40 height 12
click at [852, 270] on b "sailmakers" at bounding box center [878, 276] width 52 height 12
click at [358, 340] on b "celerity" at bounding box center [341, 346] width 34 height 12
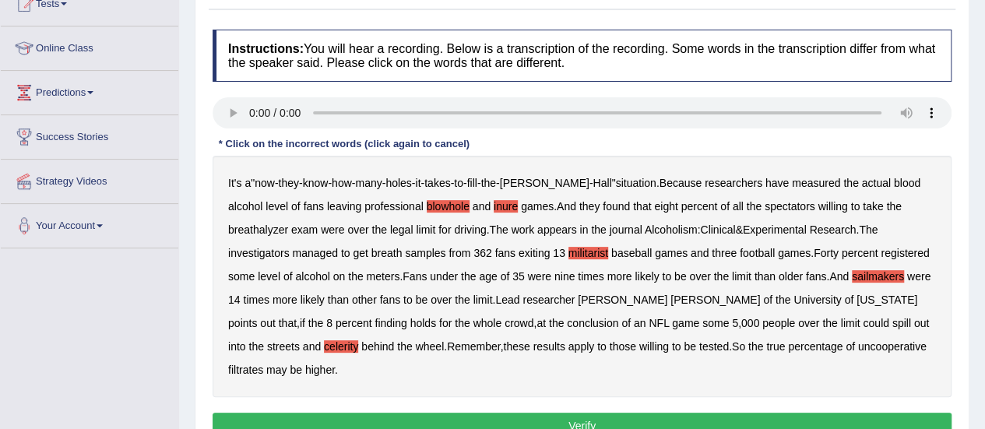
click at [263, 364] on b "filtrates" at bounding box center [245, 370] width 35 height 12
click at [678, 413] on button "Verify" at bounding box center [582, 426] width 739 height 26
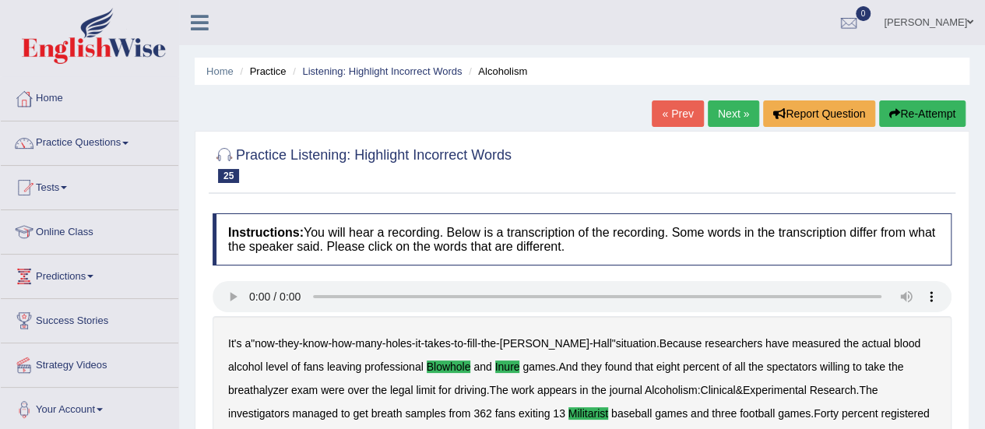
click at [718, 116] on link "Next »" at bounding box center [733, 113] width 51 height 26
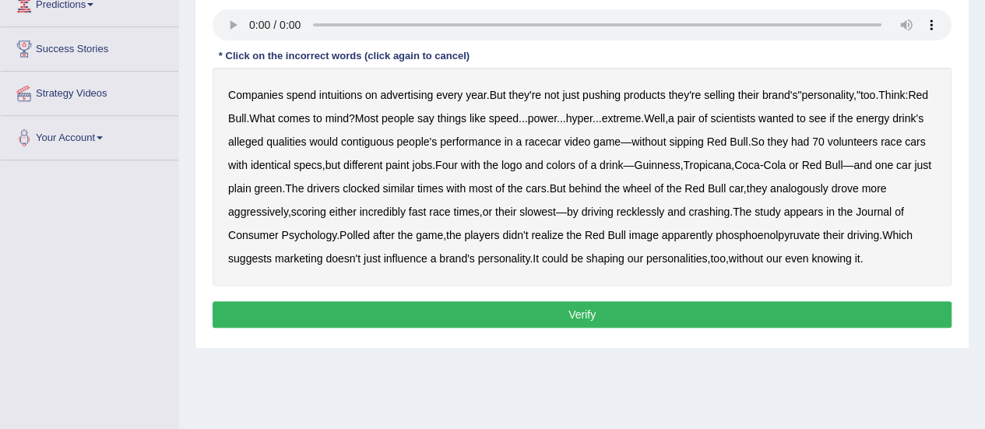
click at [340, 91] on b "intuitions" at bounding box center [340, 95] width 43 height 12
click at [394, 143] on b "contiguous" at bounding box center [367, 142] width 53 height 12
click at [829, 183] on b "analogously" at bounding box center [799, 188] width 58 height 12
click at [788, 234] on b "phosphoenolpyruvate" at bounding box center [768, 235] width 104 height 12
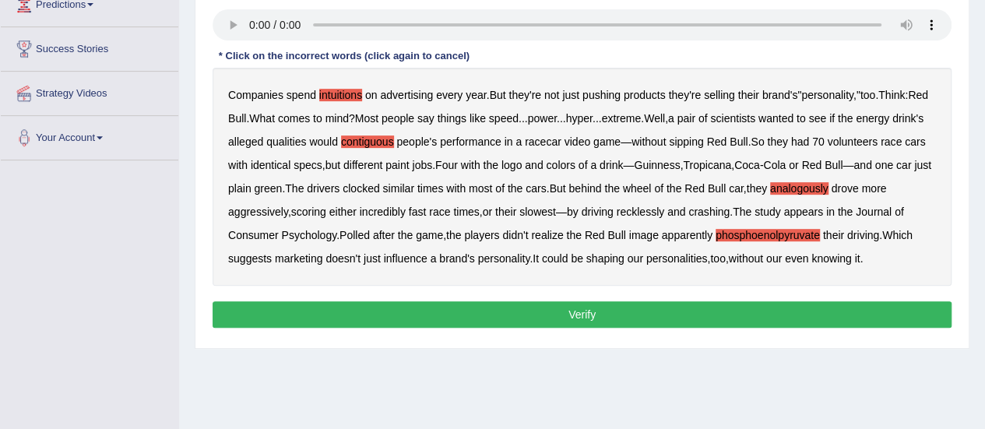
click at [523, 313] on button "Verify" at bounding box center [582, 314] width 739 height 26
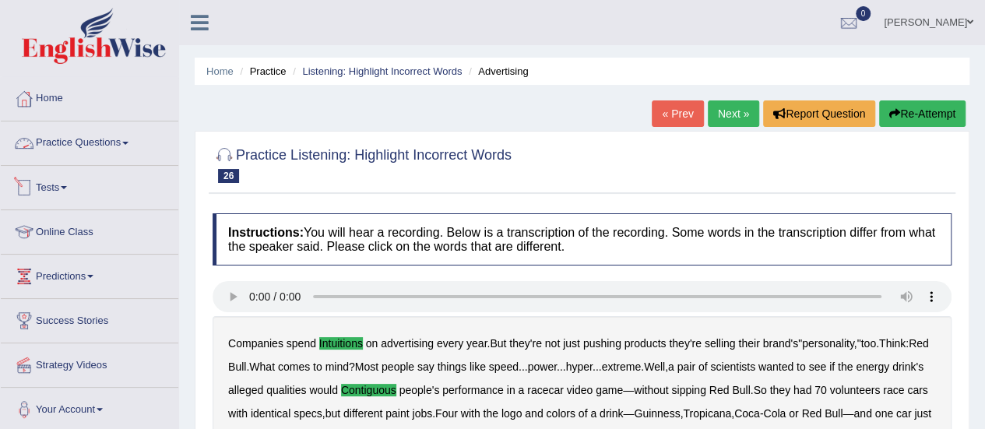
click at [143, 143] on link "Practice Questions" at bounding box center [90, 140] width 178 height 39
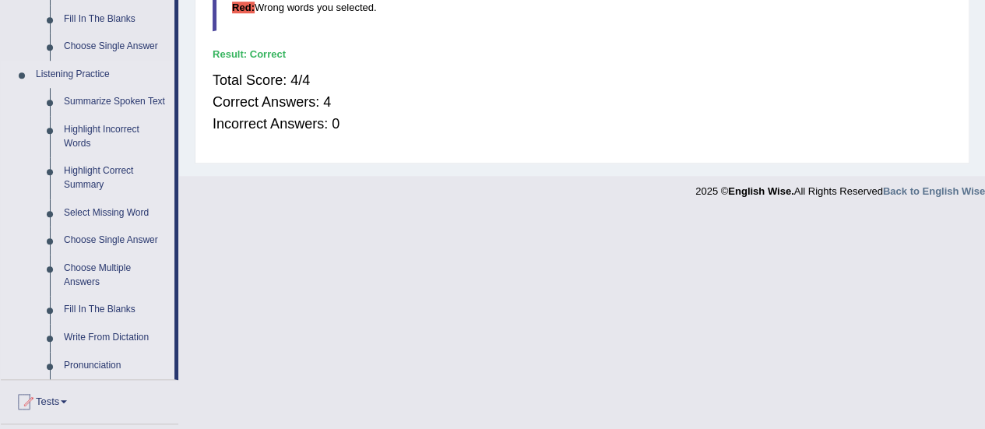
scroll to position [625, 0]
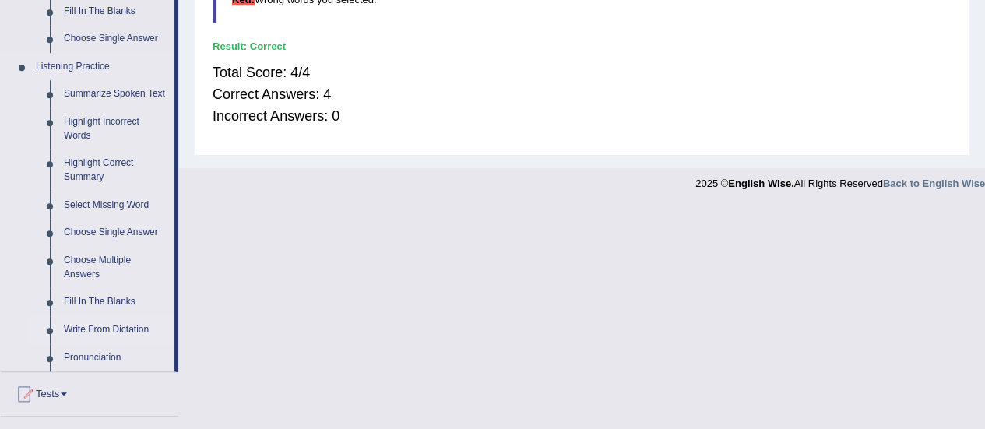
click at [94, 326] on link "Write From Dictation" at bounding box center [116, 330] width 118 height 28
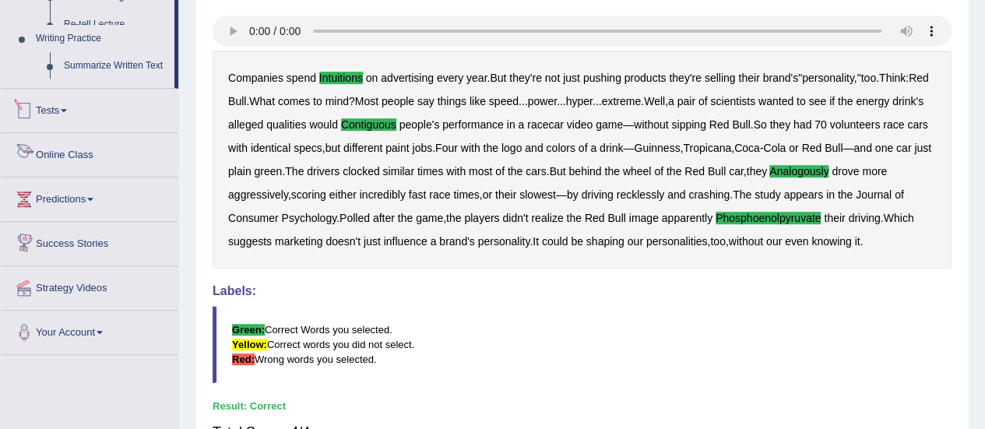
scroll to position [400, 0]
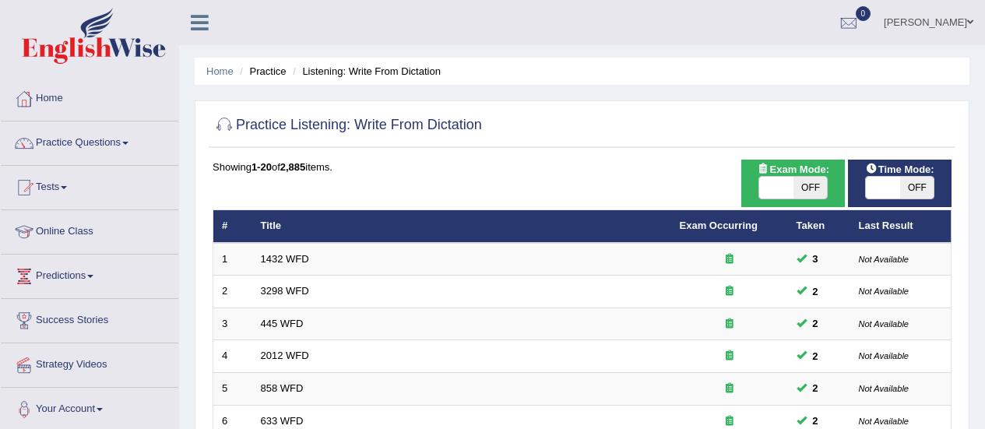
scroll to position [594, 0]
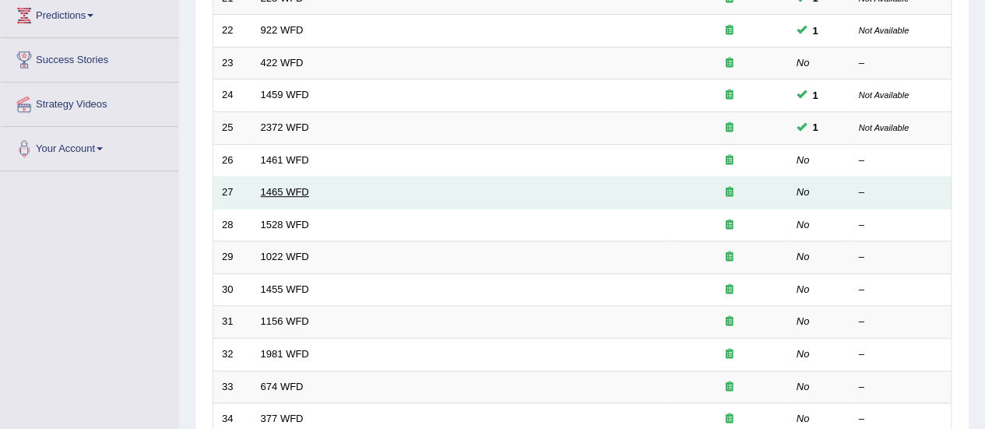
scroll to position [261, 0]
drag, startPoint x: 279, startPoint y: 181, endPoint x: 278, endPoint y: 195, distance: 14.0
click at [278, 195] on td "1465 WFD" at bounding box center [461, 193] width 419 height 33
click at [281, 186] on link "1465 WFD" at bounding box center [285, 192] width 48 height 12
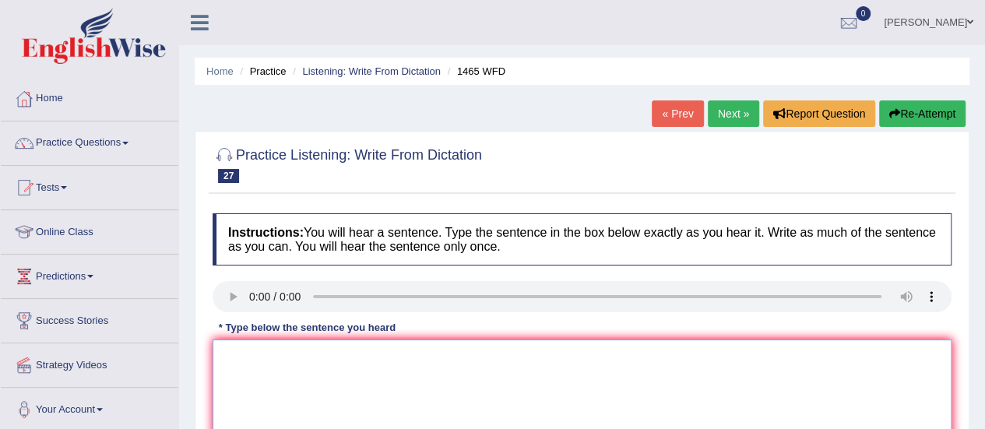
click at [374, 365] on textarea at bounding box center [582, 415] width 739 height 151
paste textarea "You can find a complaint form on the website."
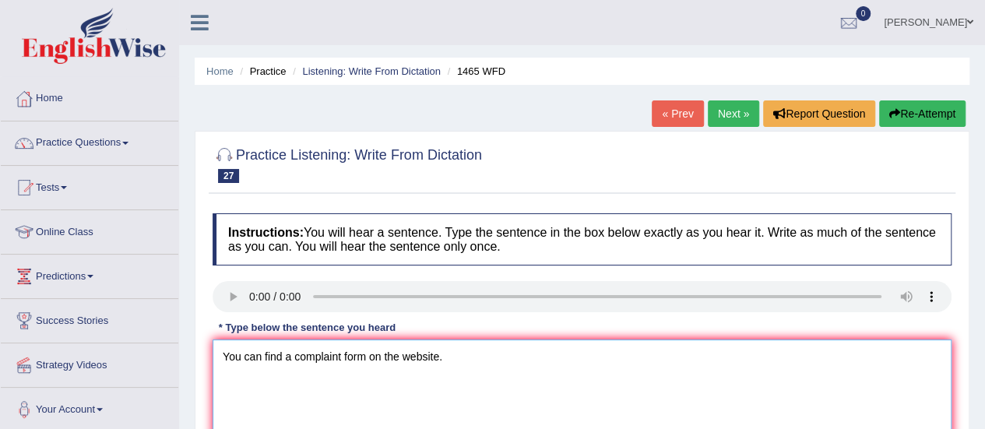
click at [338, 353] on textarea "You can find a complaint form on the website." at bounding box center [582, 415] width 739 height 151
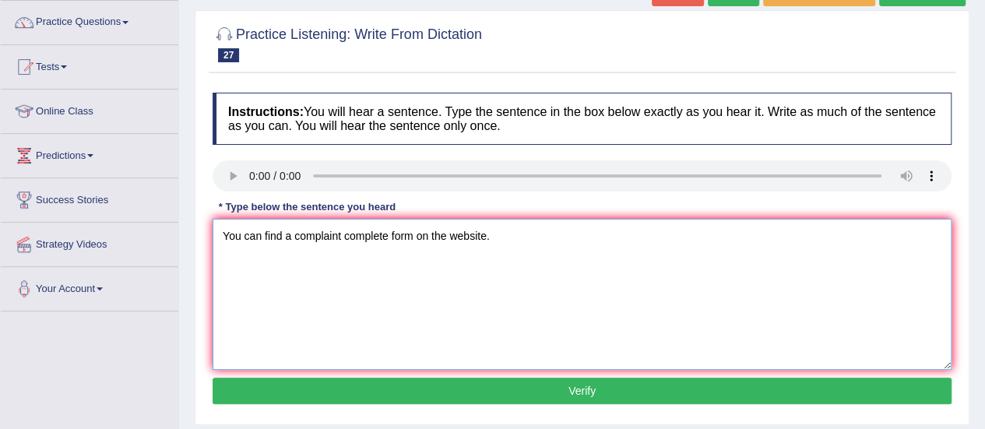
scroll to position [132, 0]
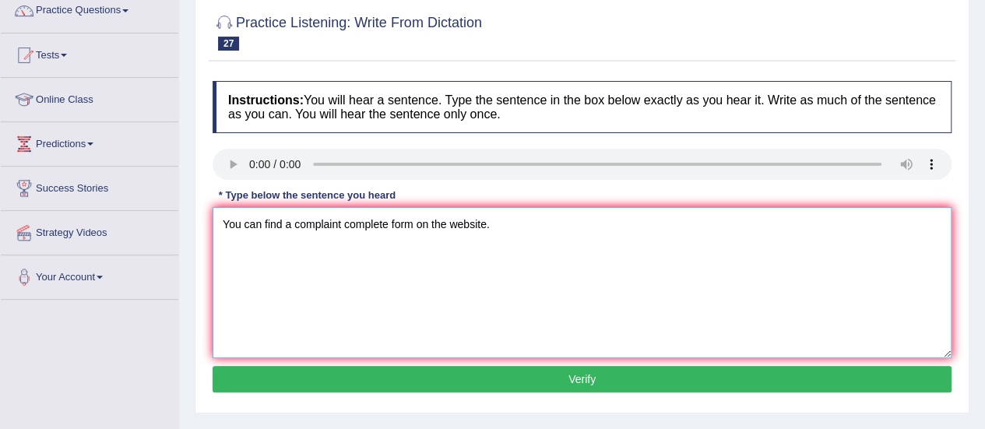
type textarea "You can find a complaint complete form on the website."
click at [436, 387] on button "Verify" at bounding box center [582, 379] width 739 height 26
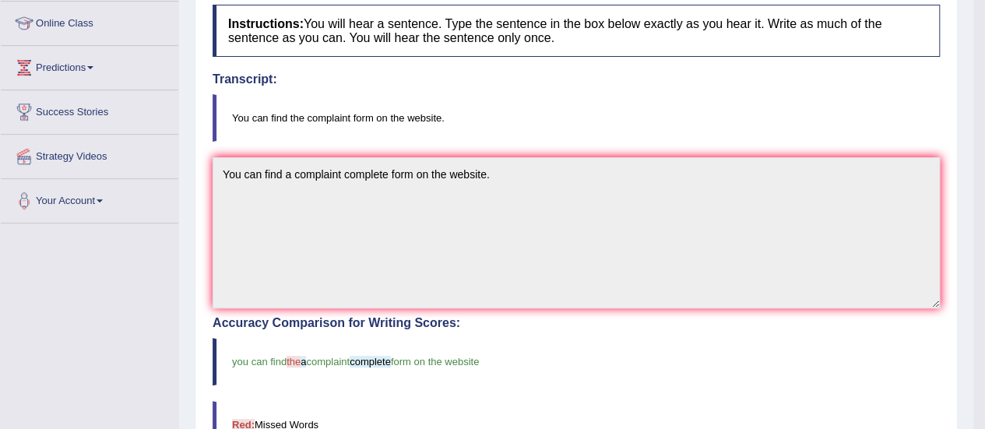
scroll to position [0, 0]
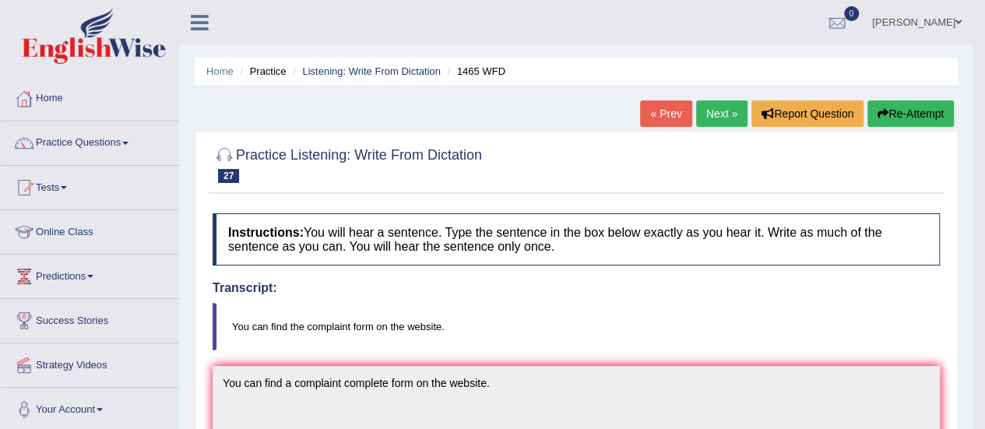
click at [716, 111] on link "Next »" at bounding box center [721, 113] width 51 height 26
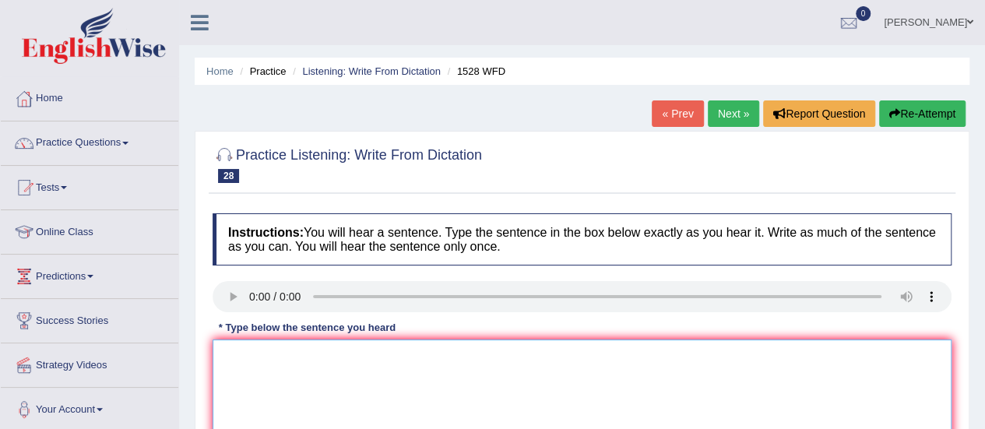
click at [489, 382] on textarea at bounding box center [582, 415] width 739 height 151
paste textarea "We are looking at introducing methods that are practical and engaging"
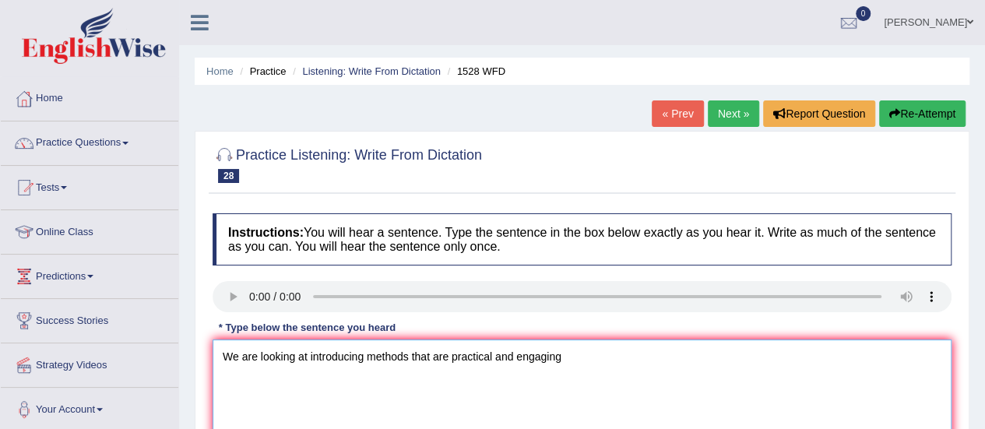
click at [369, 361] on textarea "We are looking at introducing methods that are practical and engaging" at bounding box center [582, 415] width 739 height 151
click at [474, 360] on textarea "We are looking at introducing new methods that are practical and engaging" at bounding box center [582, 415] width 739 height 151
click at [614, 368] on textarea "We are looking at introducing new methods that are both practical and engaging" at bounding box center [582, 415] width 739 height 151
click at [615, 346] on textarea "We are looking at introducing new methods that are both practical and engaging" at bounding box center [582, 415] width 739 height 151
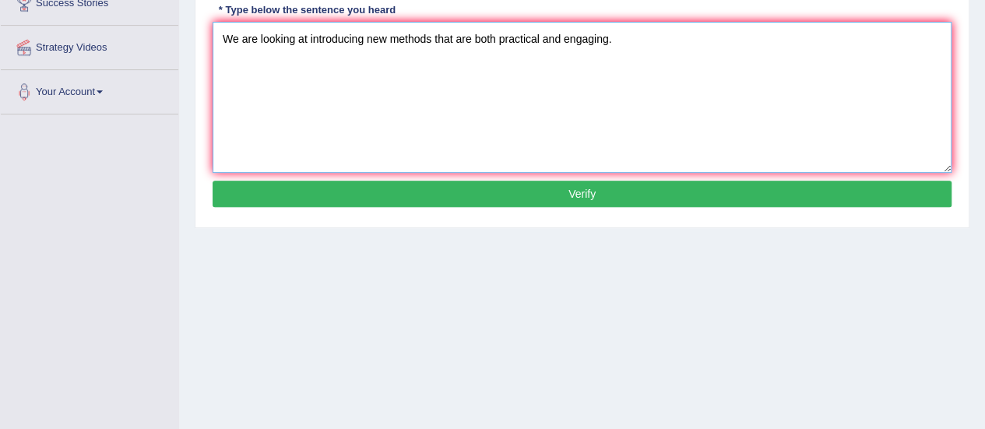
scroll to position [320, 0]
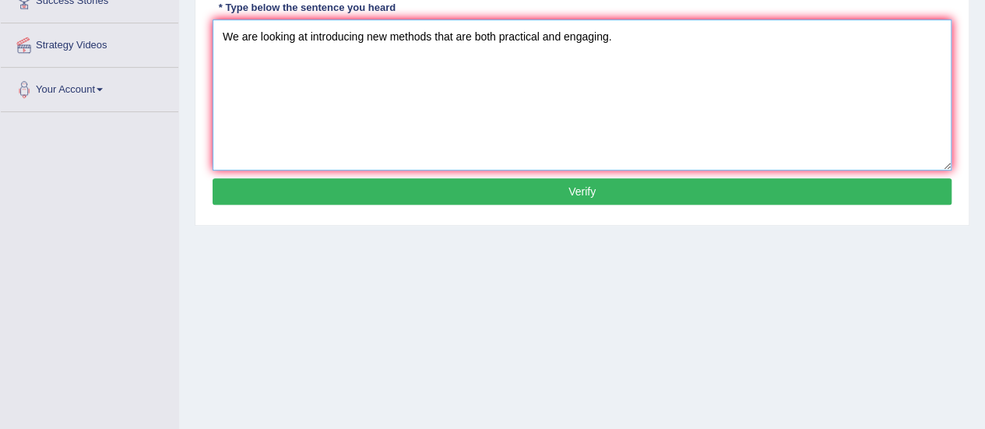
type textarea "We are looking at introducing new methods that are both practical and engaging."
click at [564, 197] on button "Verify" at bounding box center [582, 191] width 739 height 26
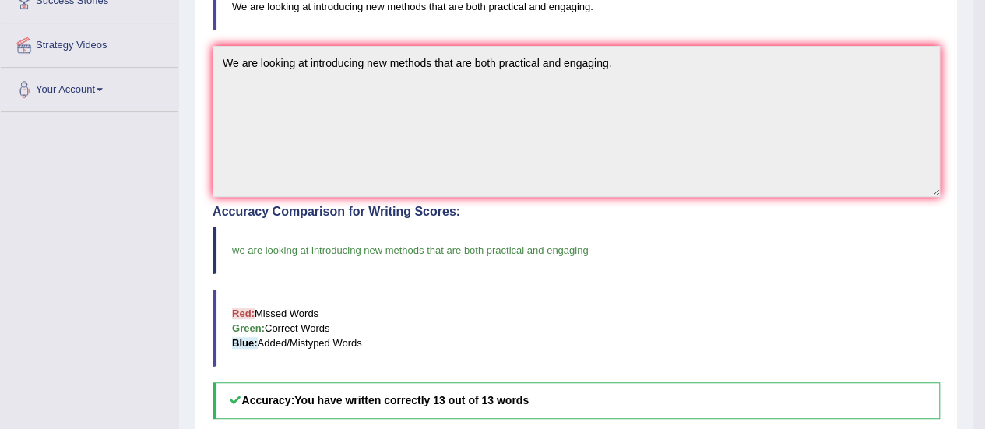
scroll to position [0, 0]
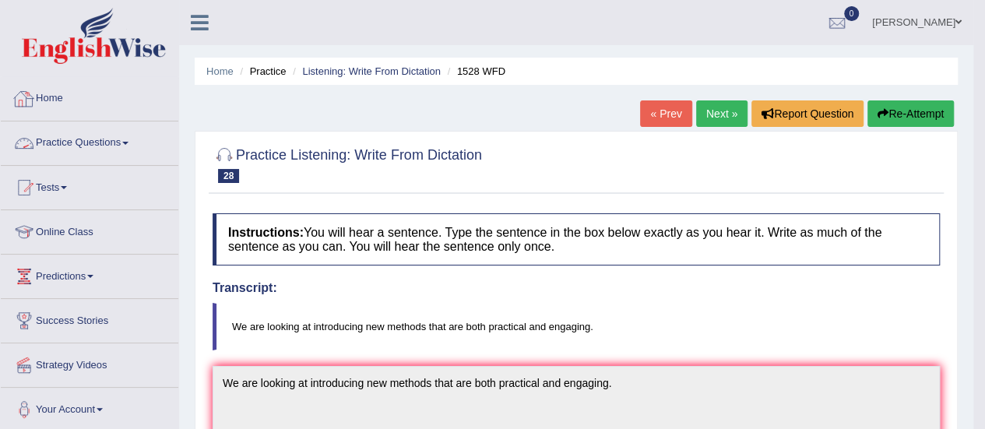
click at [86, 139] on link "Practice Questions" at bounding box center [90, 140] width 178 height 39
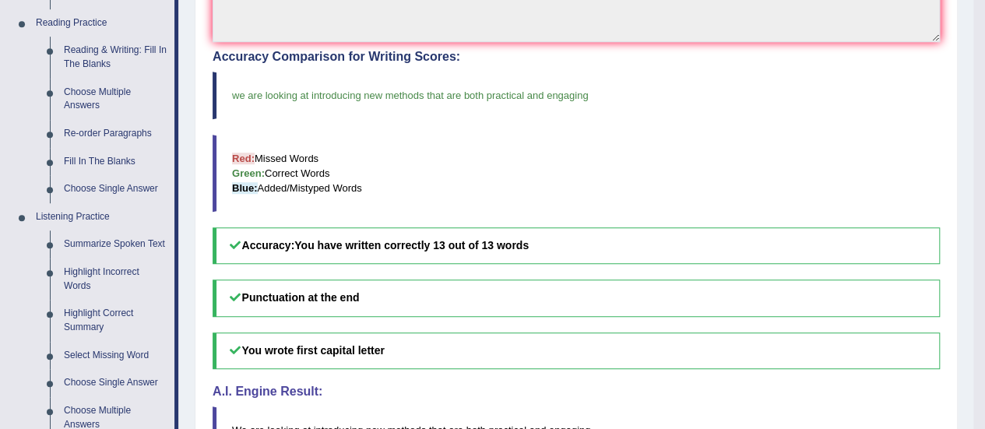
scroll to position [682, 0]
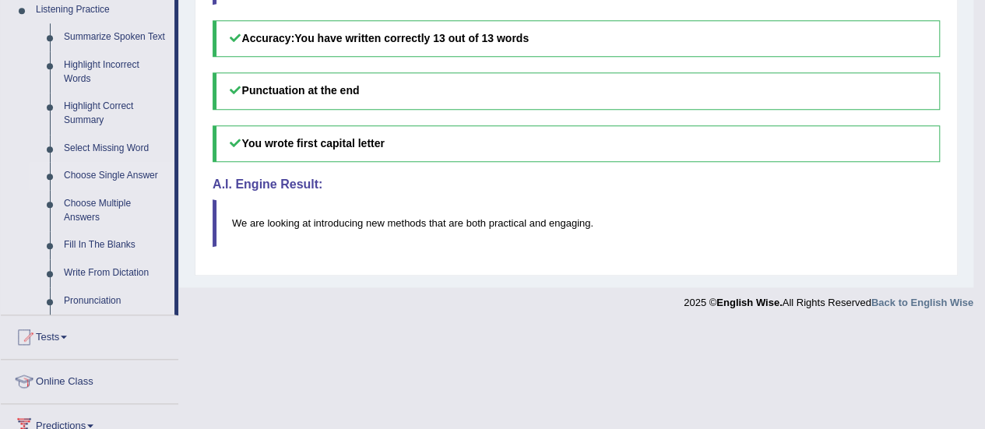
click at [104, 172] on link "Choose Single Answer" at bounding box center [116, 176] width 118 height 28
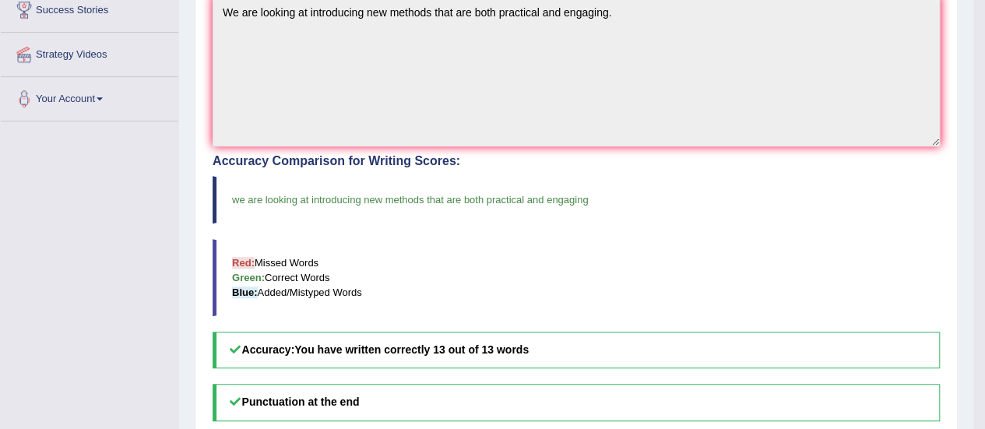
scroll to position [414, 0]
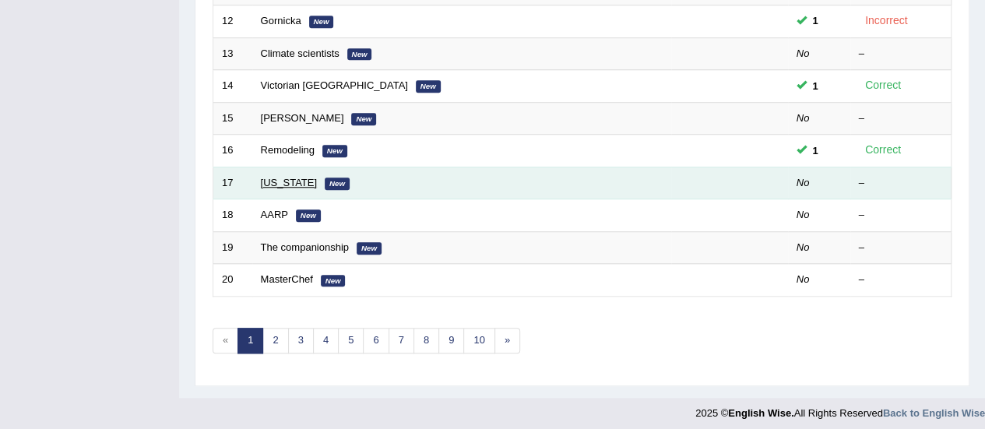
click at [277, 176] on td "Arizona New" at bounding box center [461, 183] width 419 height 33
click at [277, 177] on link "Arizona" at bounding box center [289, 183] width 56 height 12
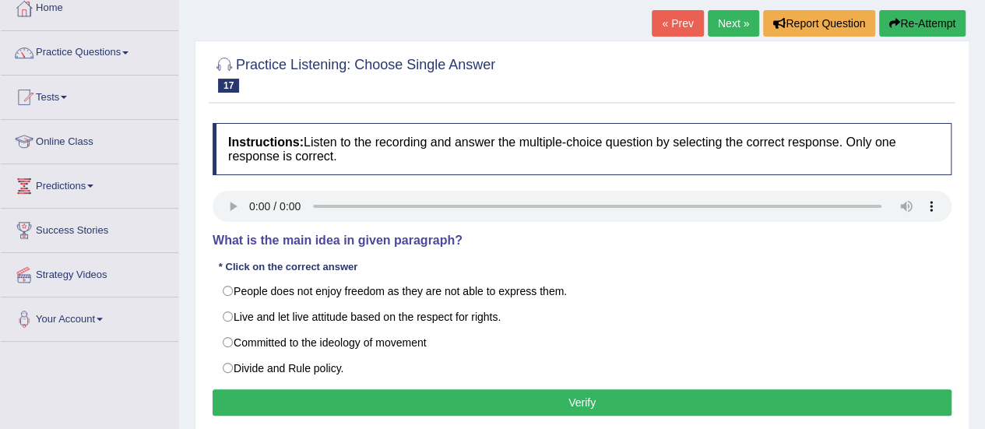
scroll to position [89, 0]
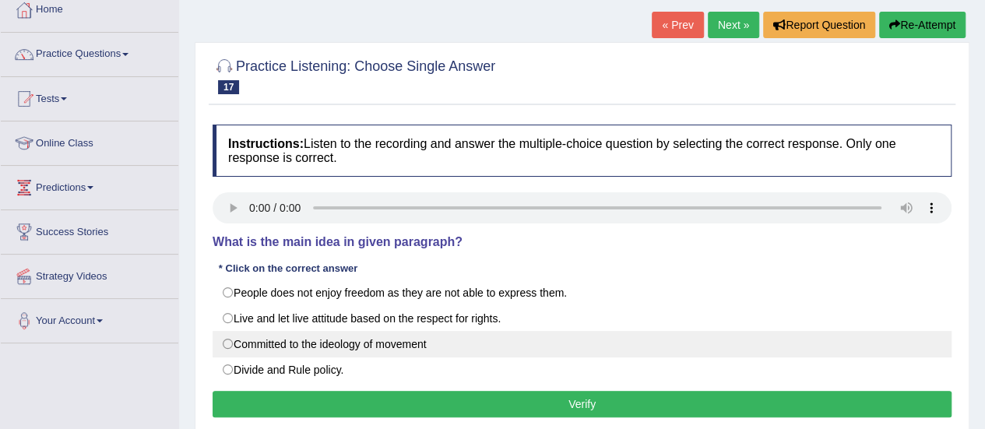
click at [393, 336] on label "Committed to the ideology of movement" at bounding box center [582, 344] width 739 height 26
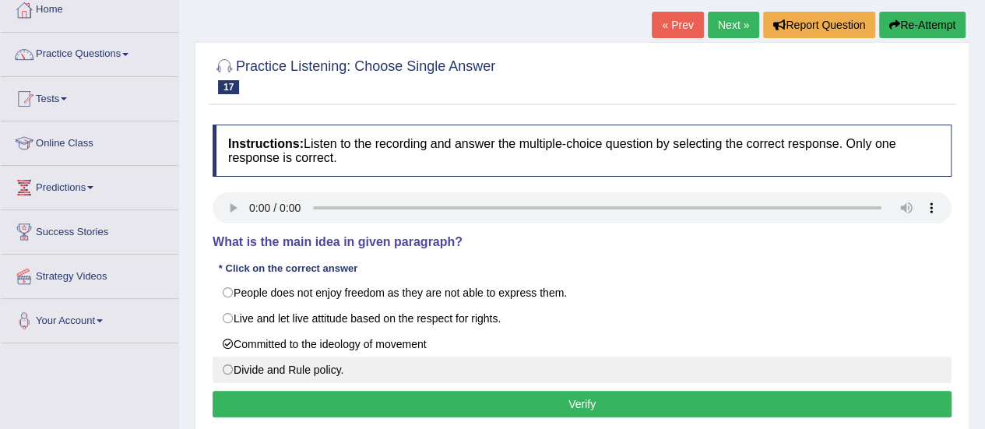
radio input "true"
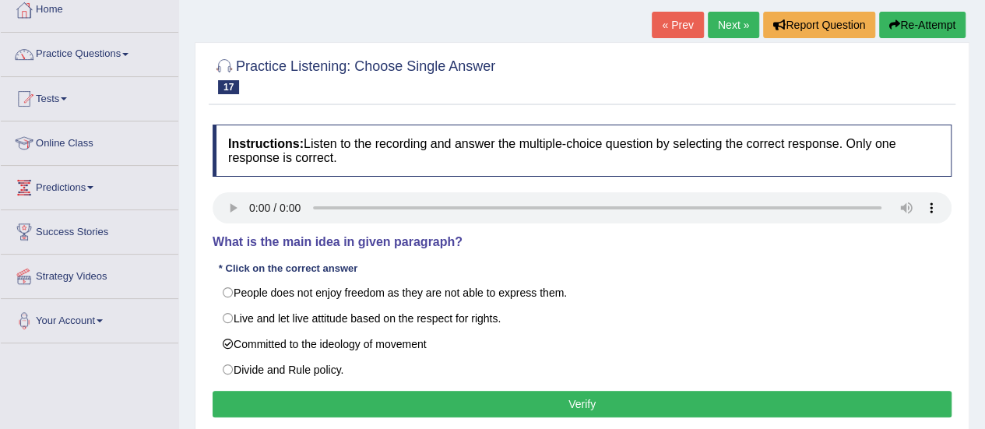
click at [458, 396] on button "Verify" at bounding box center [582, 404] width 739 height 26
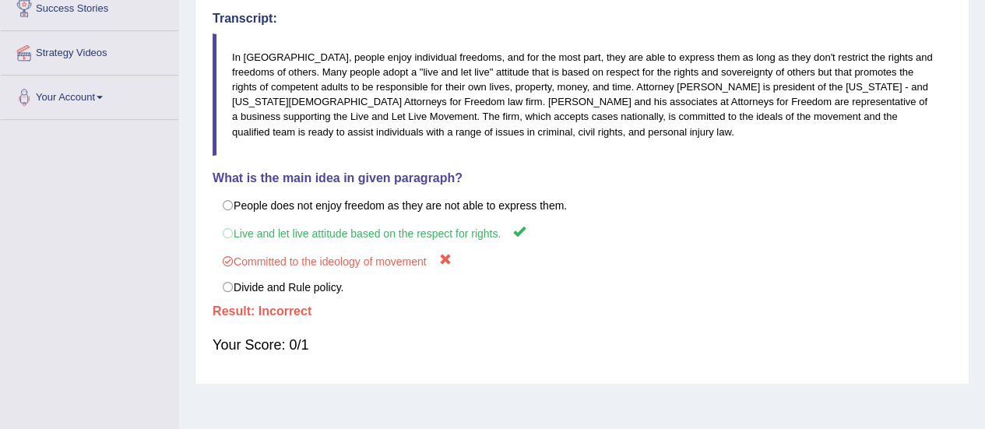
scroll to position [313, 0]
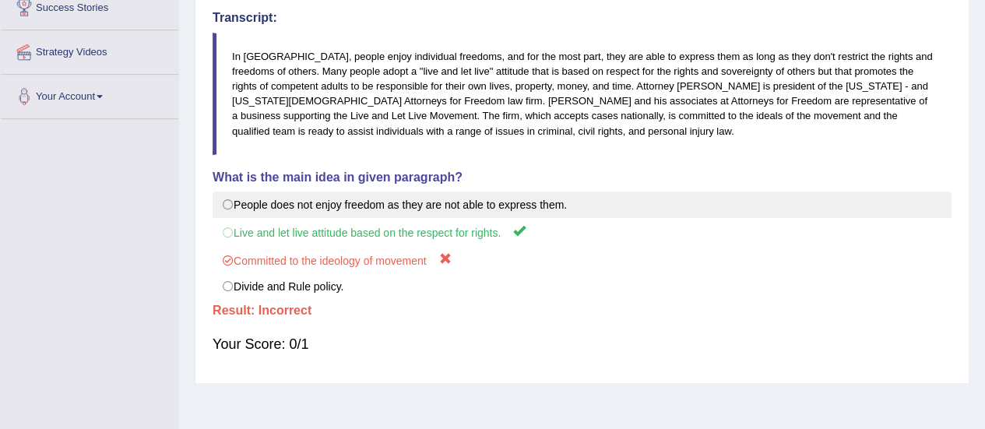
click at [417, 199] on label "People does not enjoy freedom as they are not able to express them." at bounding box center [582, 205] width 739 height 26
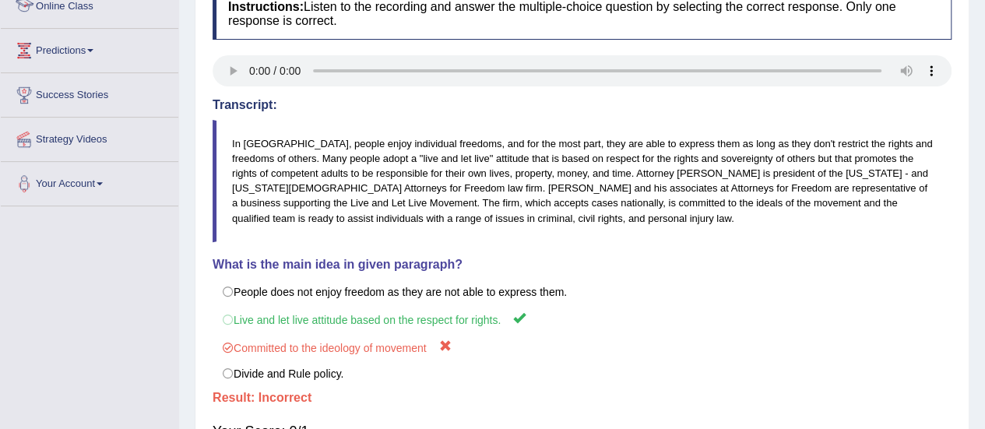
scroll to position [0, 0]
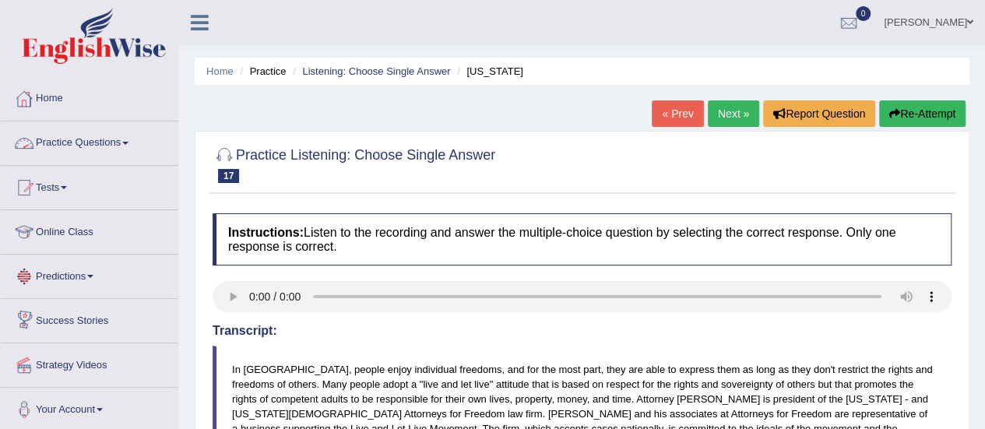
click at [118, 140] on link "Practice Questions" at bounding box center [90, 140] width 178 height 39
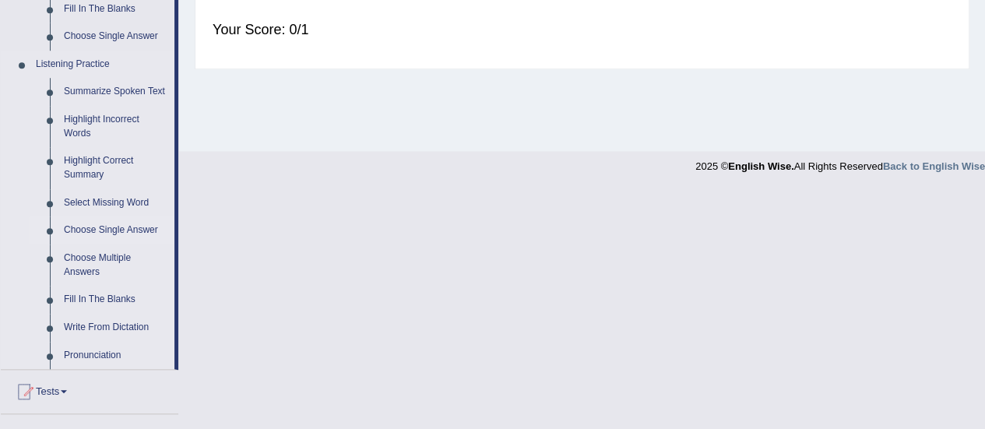
scroll to position [627, 0]
click at [97, 272] on link "Choose Multiple Answers" at bounding box center [116, 265] width 118 height 41
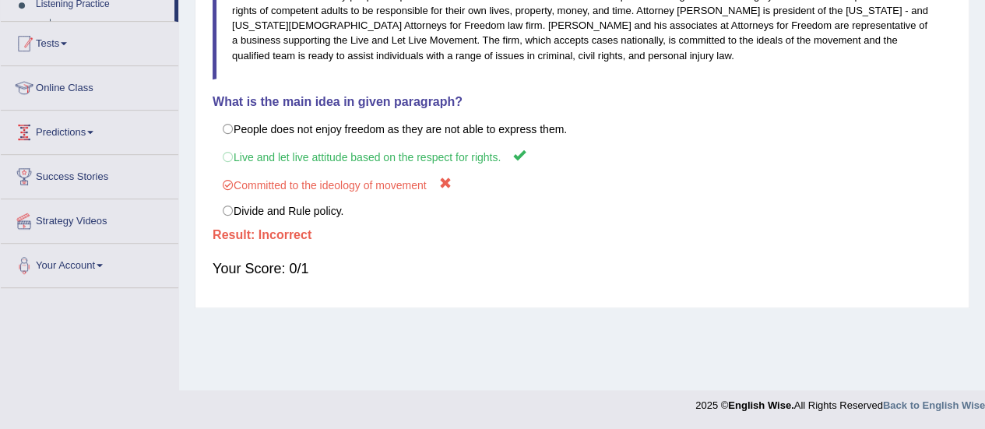
scroll to position [324, 0]
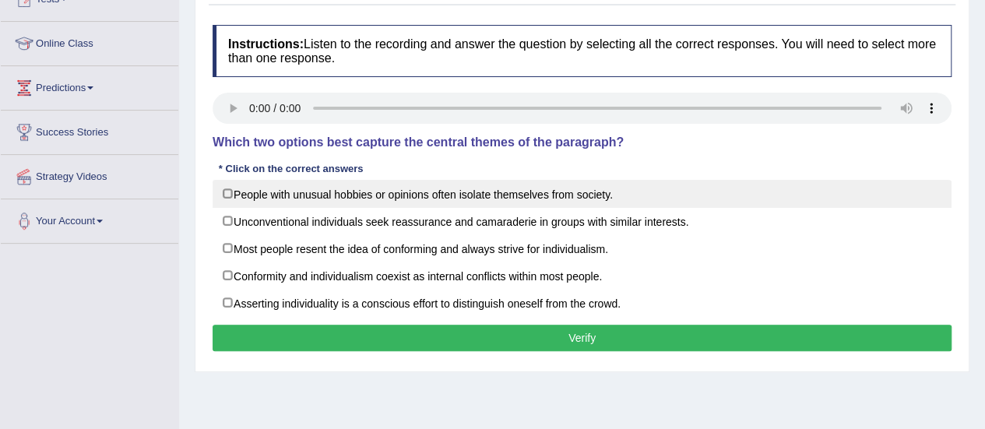
click at [220, 190] on label "People with unusual hobbies or opinions often isolate themselves from society." at bounding box center [582, 194] width 739 height 28
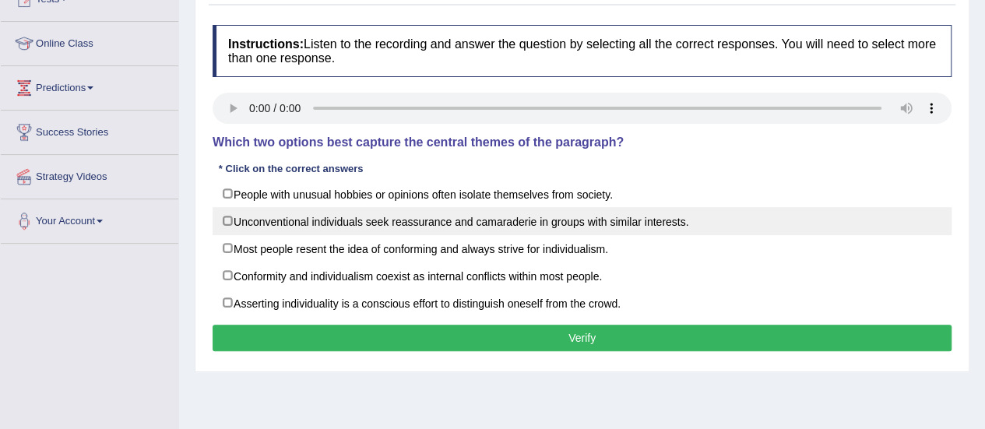
checkbox input "true"
click at [226, 217] on label "Unconventional individuals seek reassurance and camaraderie in groups with simi…" at bounding box center [582, 221] width 739 height 28
checkbox input "true"
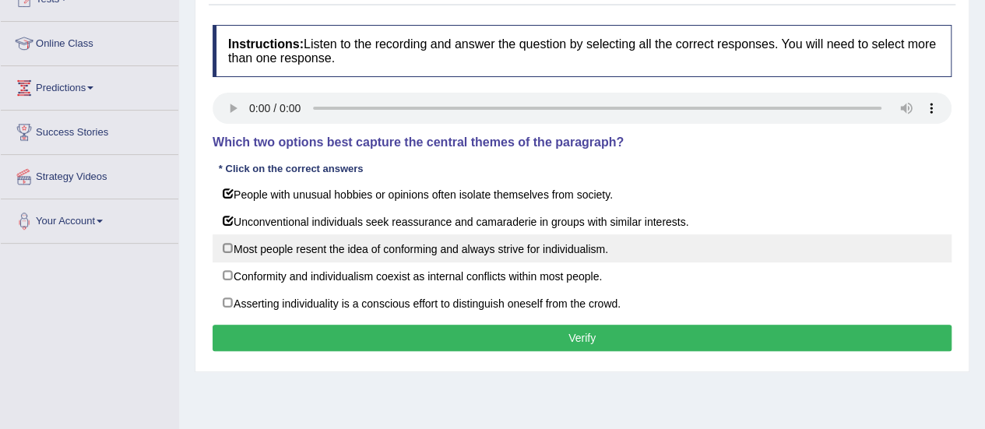
click at [229, 238] on label "Most people resent the idea of conforming and always strive for individualism." at bounding box center [582, 248] width 739 height 28
checkbox input "true"
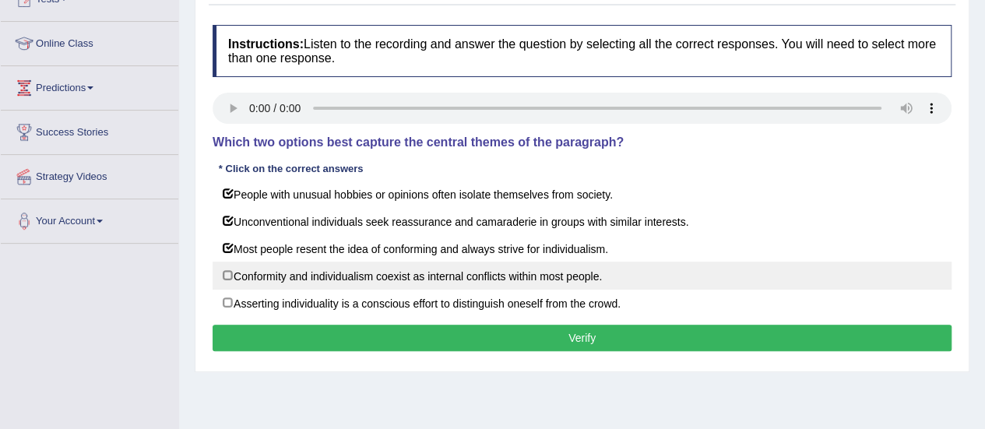
click at [227, 269] on label "Conformity and individualism coexist as internal conflicts within most people." at bounding box center [582, 276] width 739 height 28
checkbox input "true"
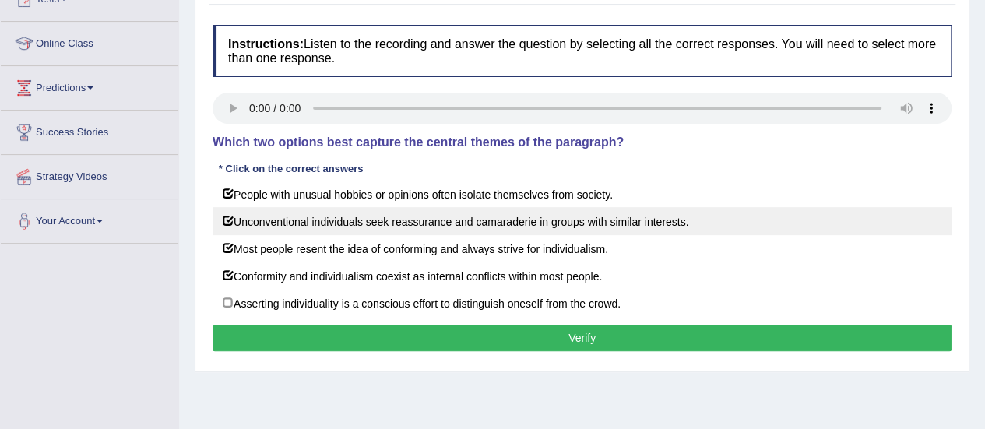
drag, startPoint x: 341, startPoint y: 192, endPoint x: 349, endPoint y: 220, distance: 29.9
click at [349, 220] on div "People with unusual hobbies or opinions often isolate themselves from society. …" at bounding box center [582, 248] width 739 height 137
click at [349, 220] on label "Unconventional individuals seek reassurance and camaraderie in groups with simi…" at bounding box center [582, 221] width 739 height 28
checkbox input "false"
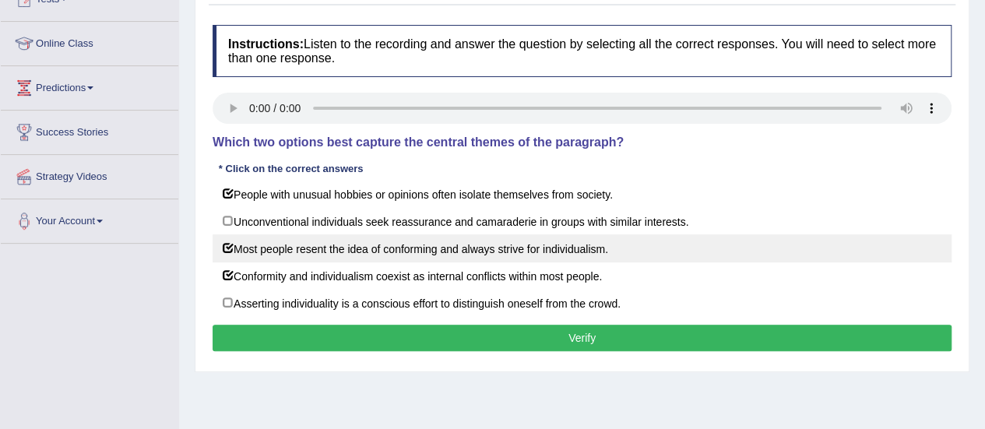
click at [340, 250] on label "Most people resent the idea of conforming and always strive for individualism." at bounding box center [582, 248] width 739 height 28
checkbox input "false"
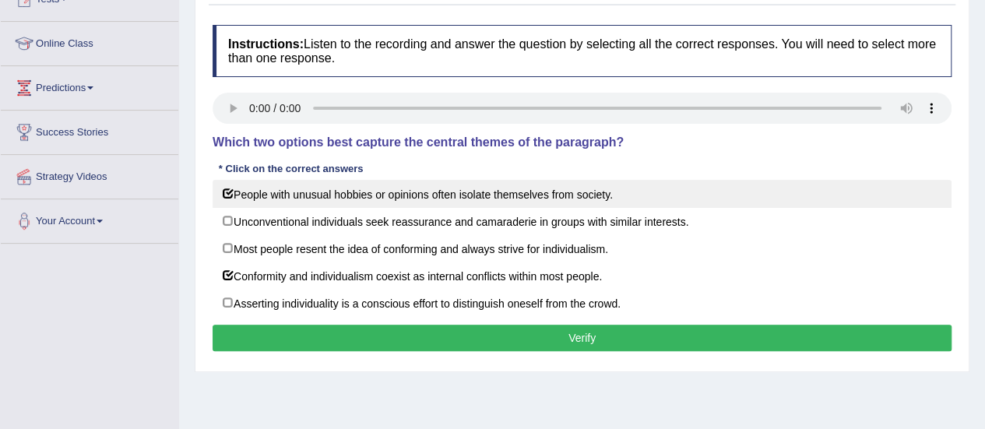
click at [340, 181] on label "People with unusual hobbies or opinions often isolate themselves from society." at bounding box center [582, 194] width 739 height 28
checkbox input "false"
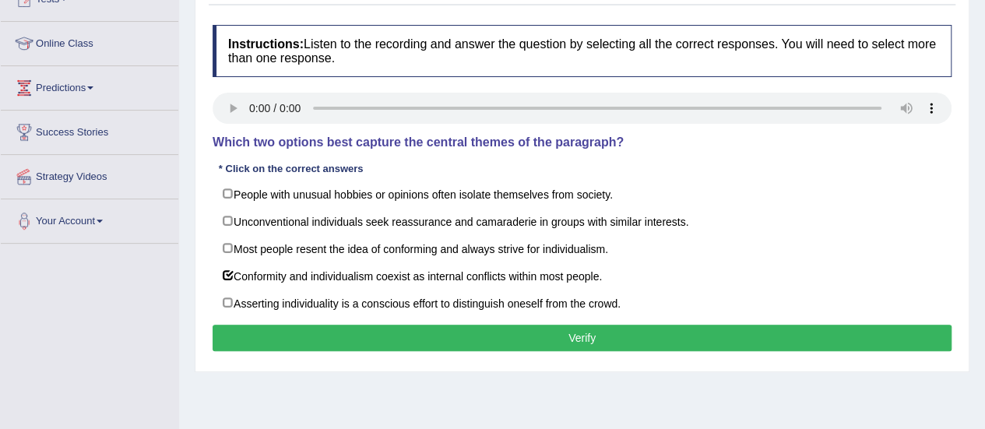
click at [394, 325] on button "Verify" at bounding box center [582, 338] width 739 height 26
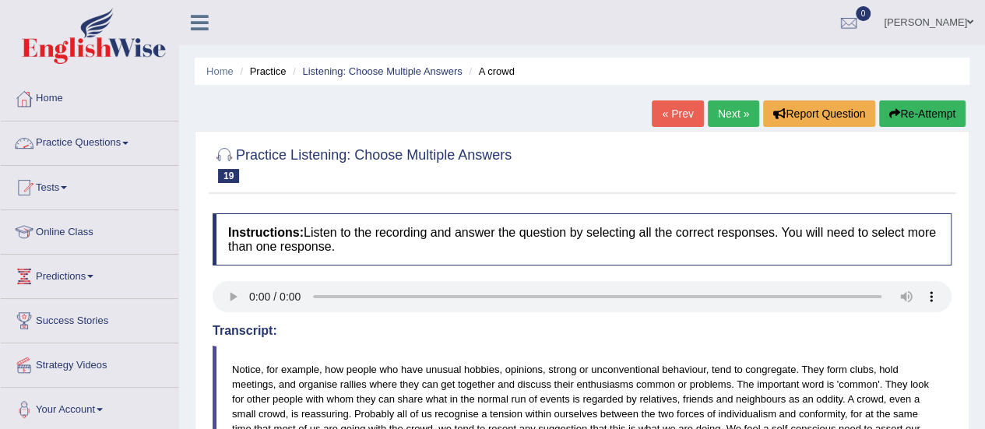
click at [117, 146] on link "Practice Questions" at bounding box center [90, 140] width 178 height 39
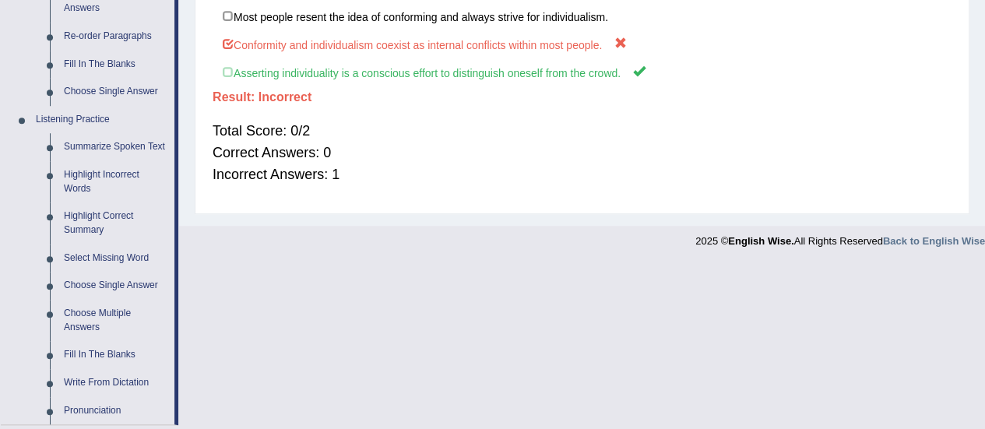
scroll to position [573, 0]
click at [86, 227] on link "Highlight Correct Summary" at bounding box center [116, 222] width 118 height 41
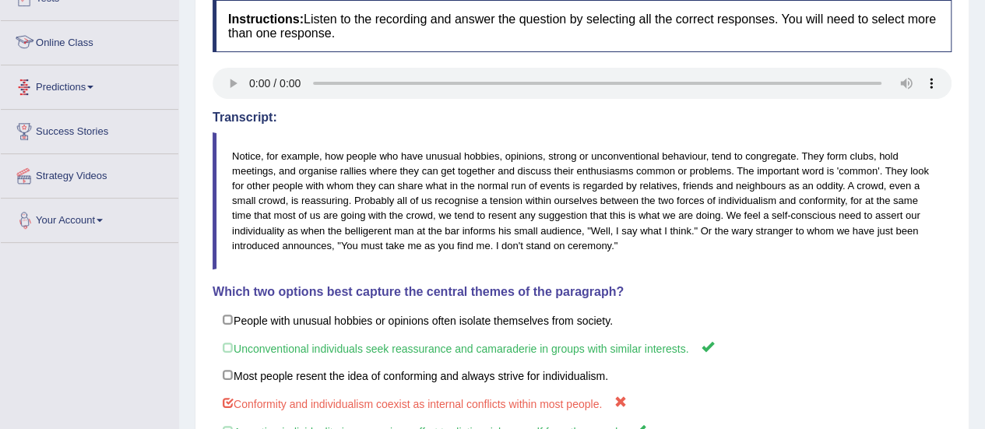
scroll to position [312, 0]
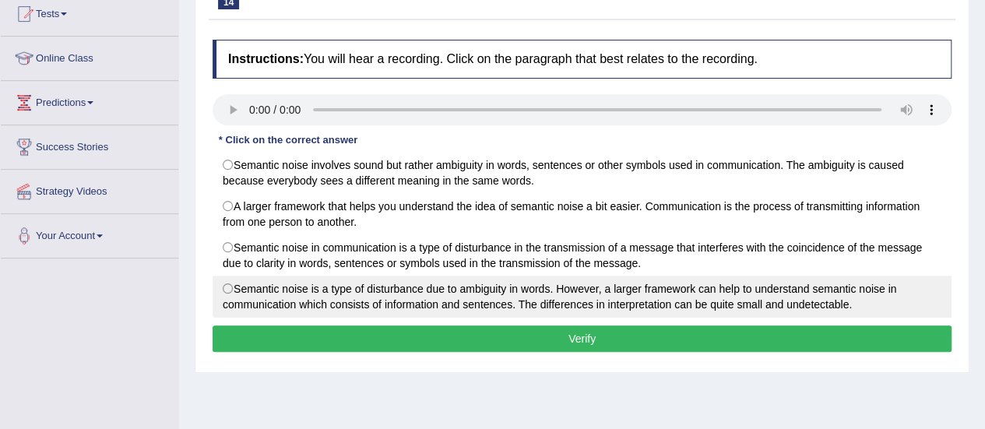
click at [494, 298] on label "Semantic noise is a type of disturbance due to ambiguity in words. However, a l…" at bounding box center [582, 297] width 739 height 42
radio input "true"
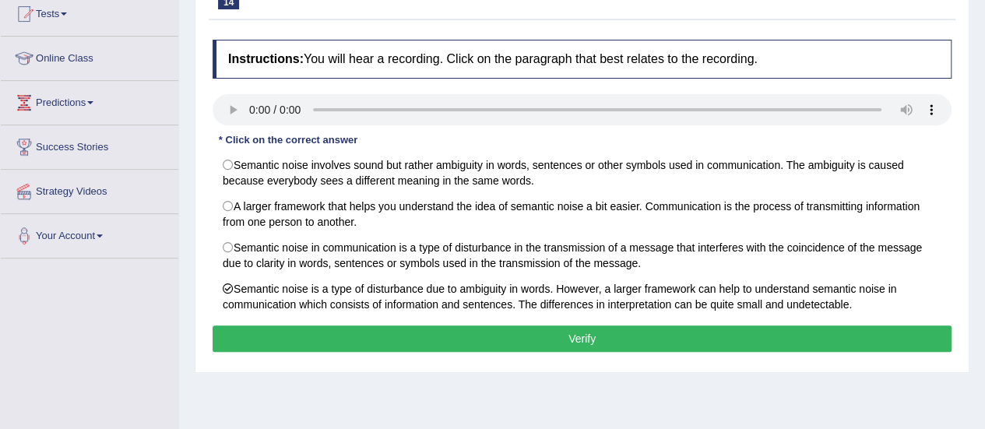
click at [509, 328] on button "Verify" at bounding box center [582, 339] width 739 height 26
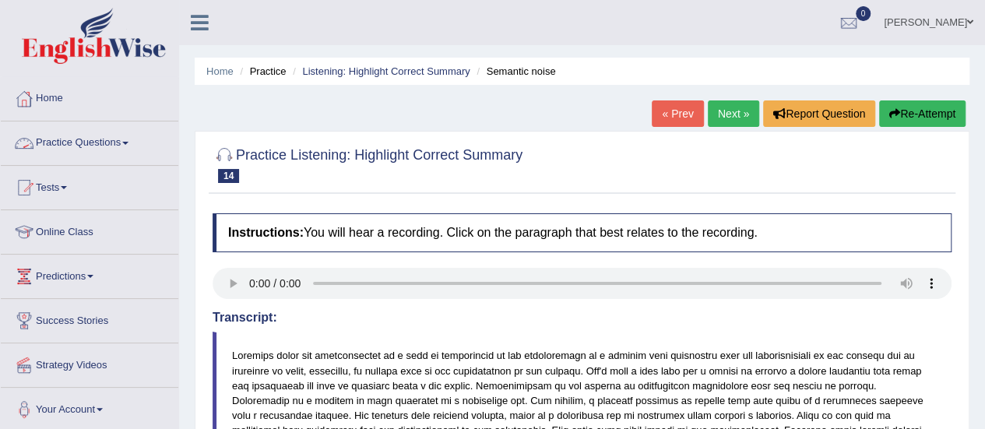
click at [80, 128] on link "Practice Questions" at bounding box center [90, 140] width 178 height 39
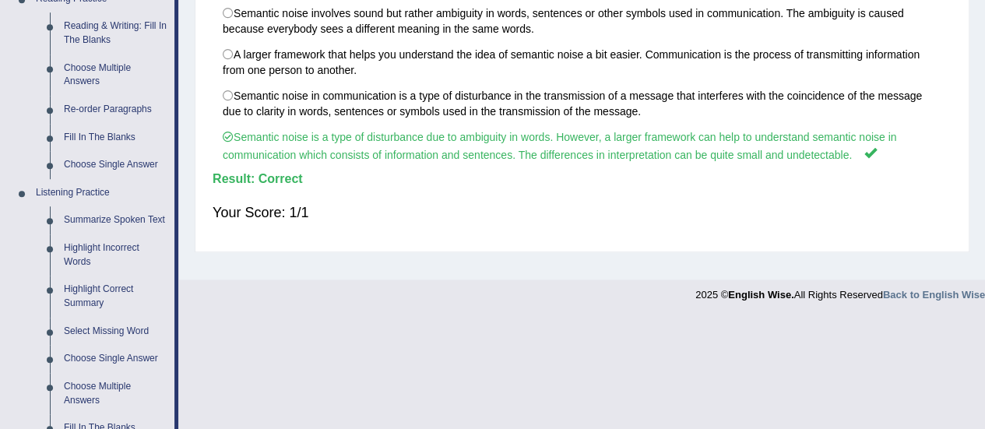
scroll to position [607, 0]
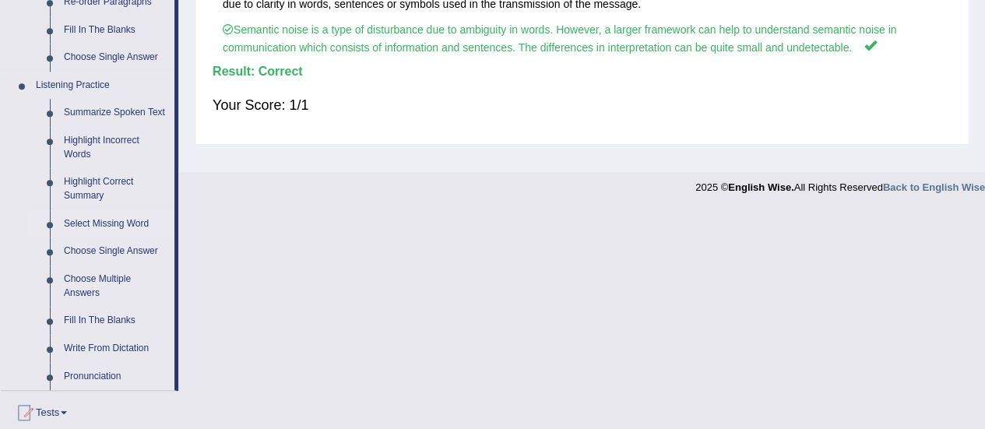
click at [86, 220] on link "Select Missing Word" at bounding box center [116, 224] width 118 height 28
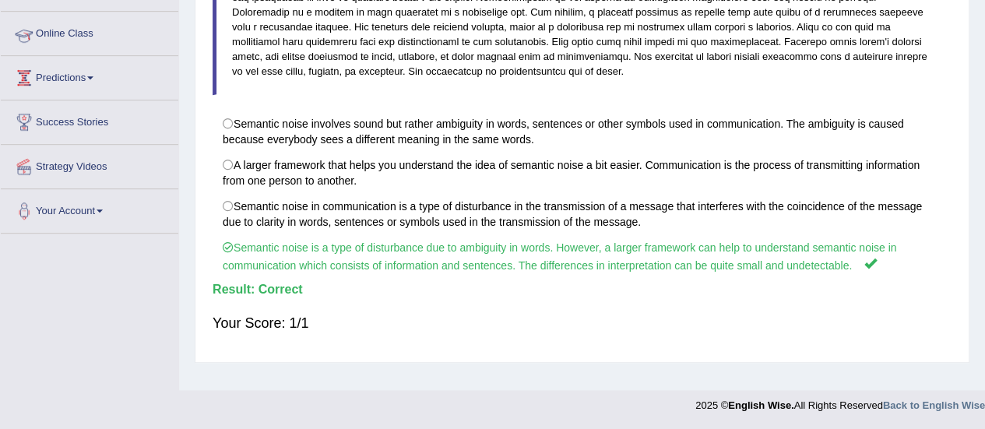
scroll to position [213, 0]
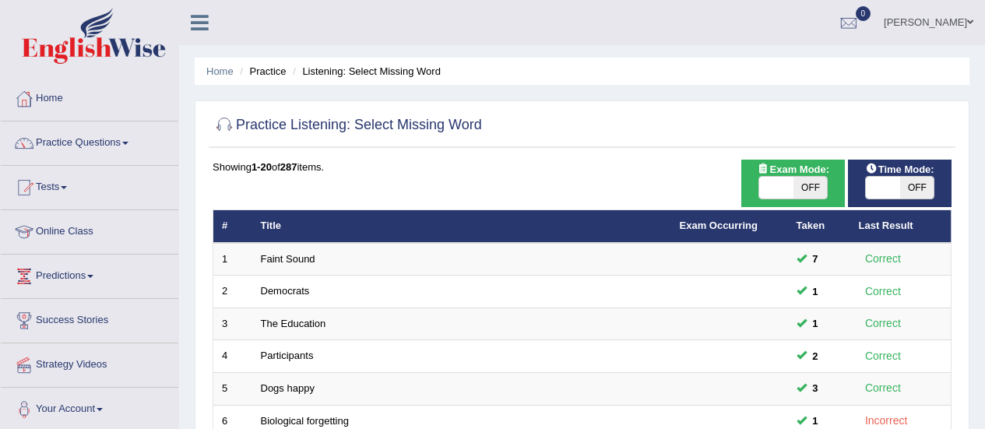
scroll to position [588, 0]
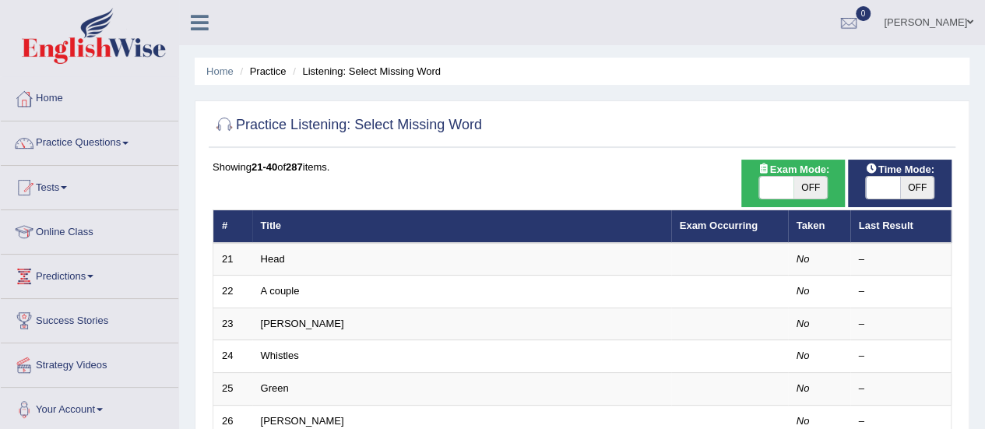
click at [281, 293] on link "A couple" at bounding box center [280, 291] width 39 height 12
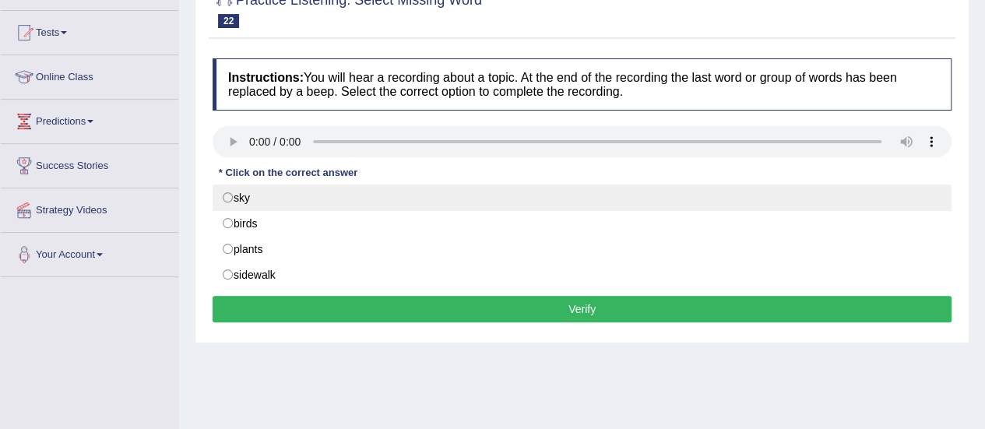
drag, startPoint x: 238, startPoint y: 198, endPoint x: 276, endPoint y: 200, distance: 37.5
click at [276, 200] on label "sky" at bounding box center [582, 198] width 739 height 26
radio input "true"
click at [276, 200] on label "sky" at bounding box center [582, 198] width 739 height 26
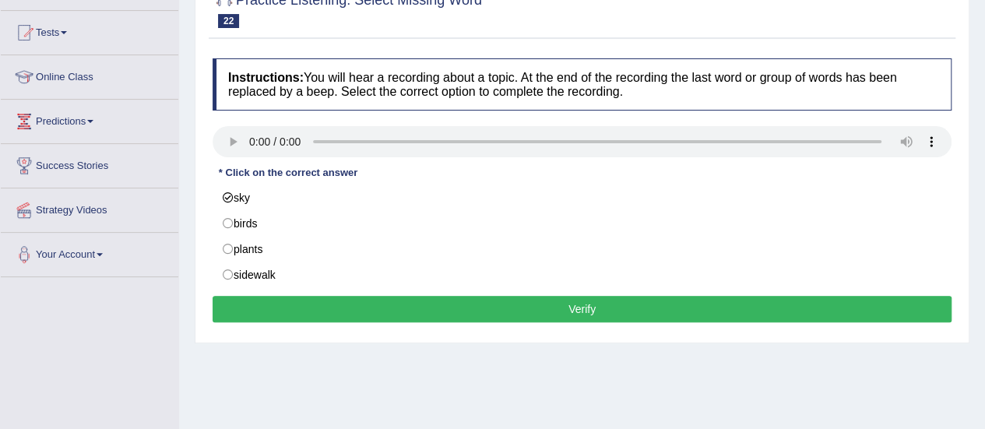
click at [368, 306] on button "Verify" at bounding box center [582, 309] width 739 height 26
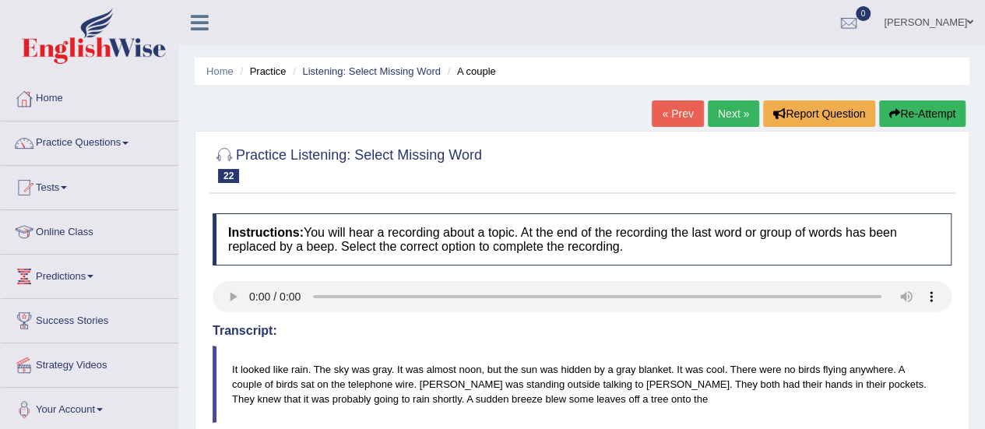
click at [734, 119] on link "Next »" at bounding box center [733, 113] width 51 height 26
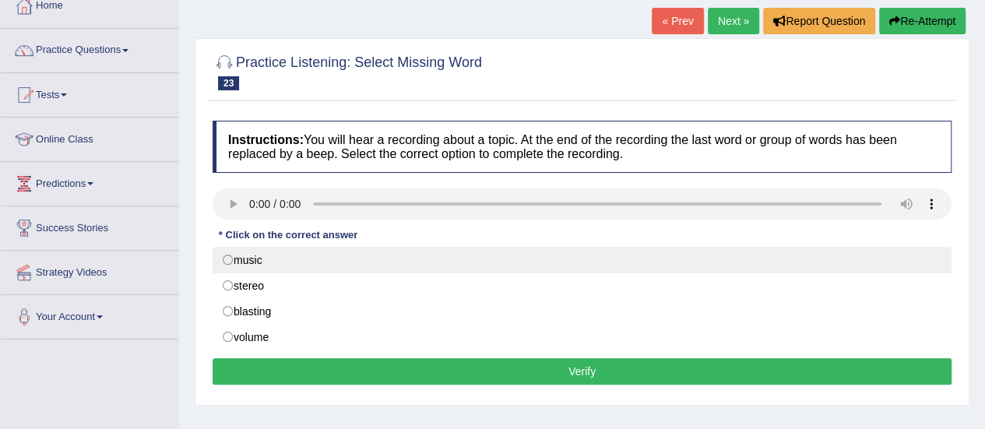
click at [308, 261] on label "music" at bounding box center [582, 260] width 739 height 26
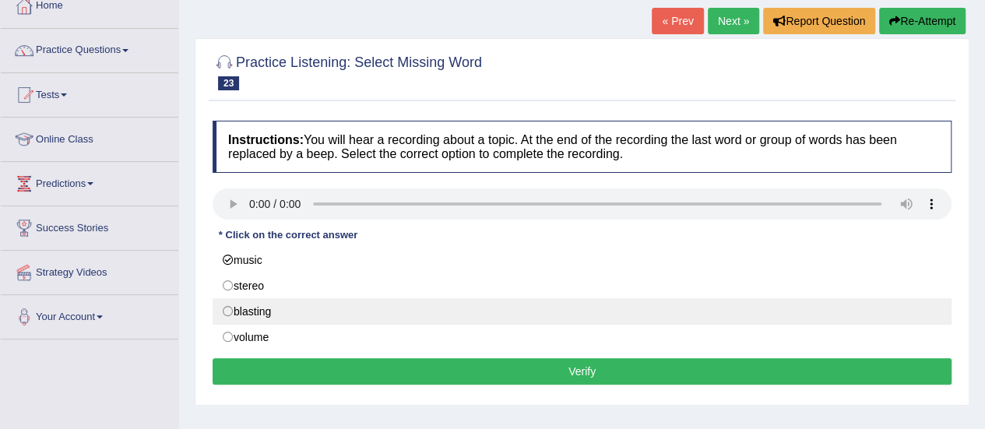
radio input "true"
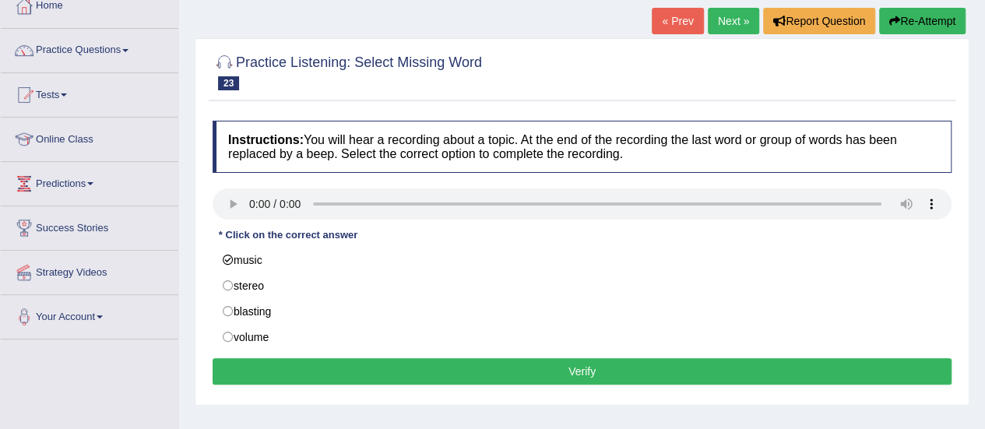
click at [365, 363] on button "Verify" at bounding box center [582, 371] width 739 height 26
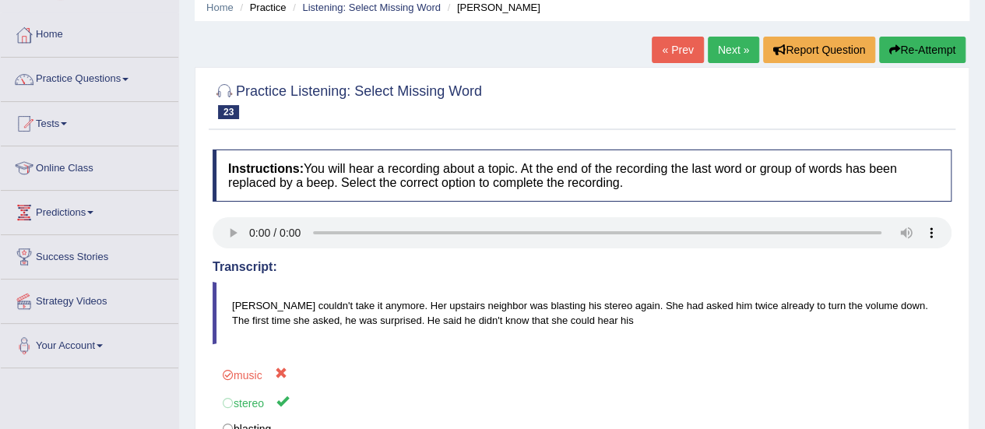
scroll to position [65, 0]
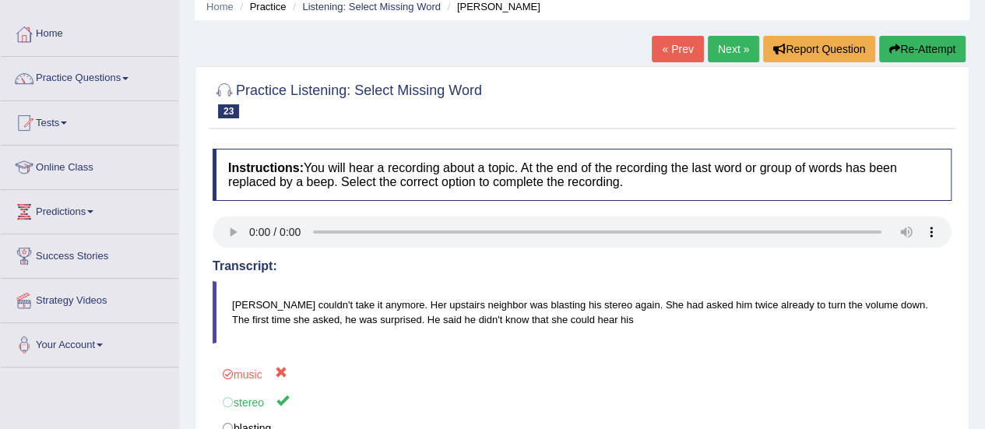
click at [717, 43] on link "Next »" at bounding box center [733, 49] width 51 height 26
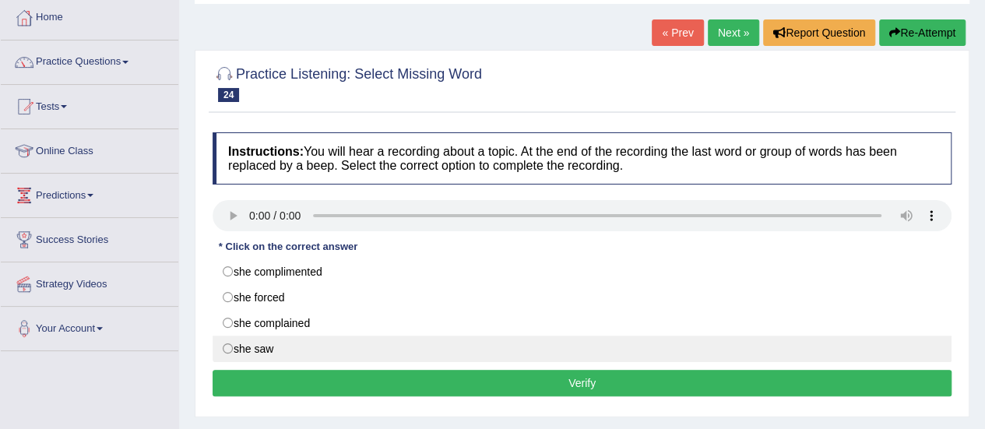
click at [436, 336] on label "she saw" at bounding box center [582, 349] width 739 height 26
radio input "true"
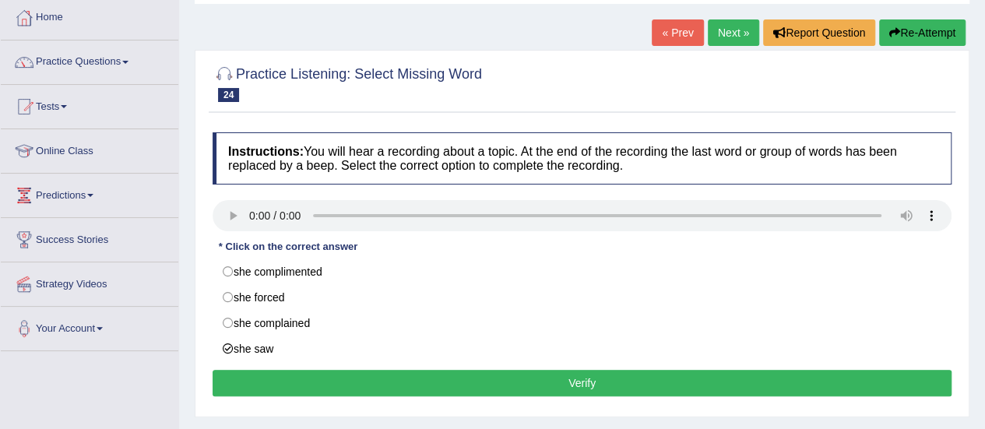
click at [463, 372] on button "Verify" at bounding box center [582, 383] width 739 height 26
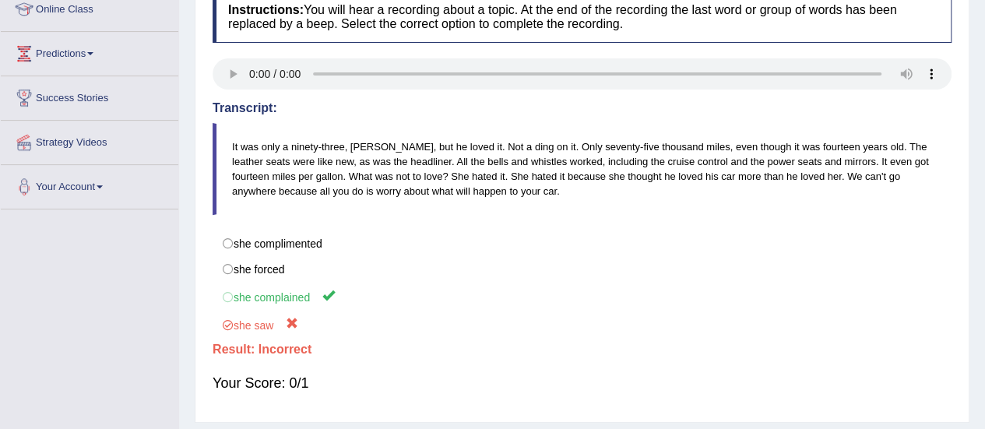
scroll to position [224, 0]
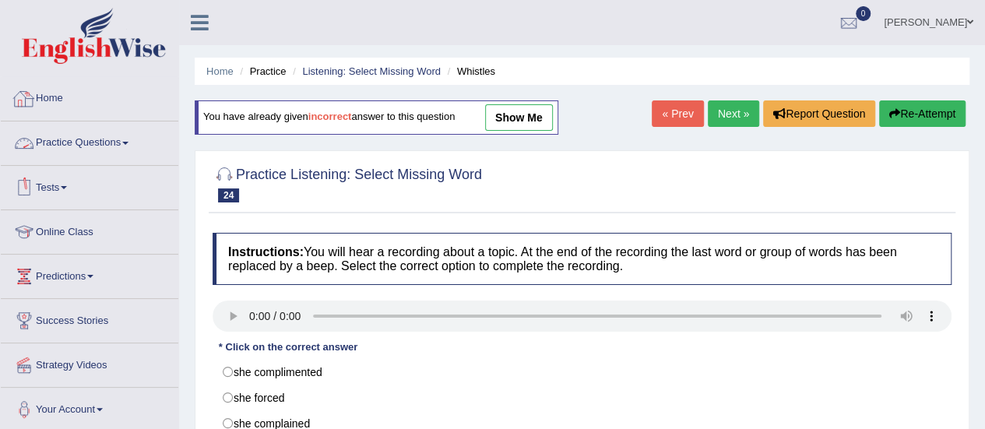
click at [45, 110] on link "Home" at bounding box center [90, 96] width 178 height 39
